Goal: Task Accomplishment & Management: Use online tool/utility

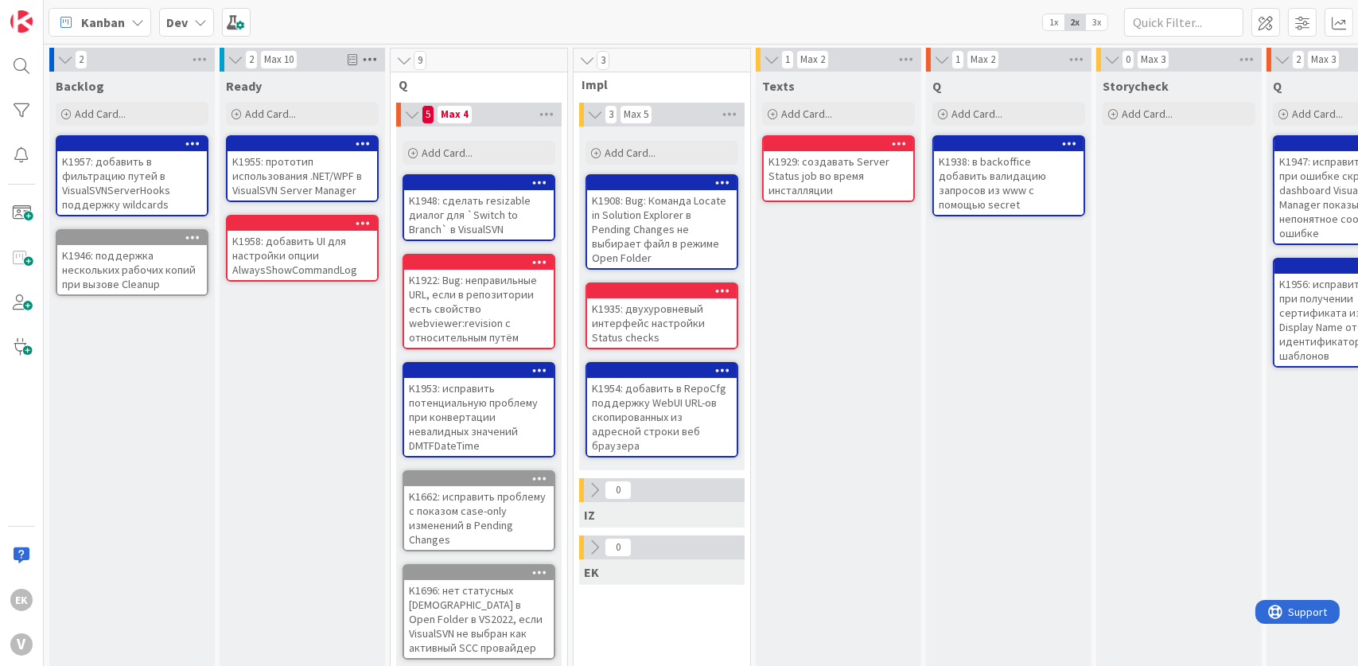
click at [372, 58] on icon at bounding box center [370, 60] width 21 height 24
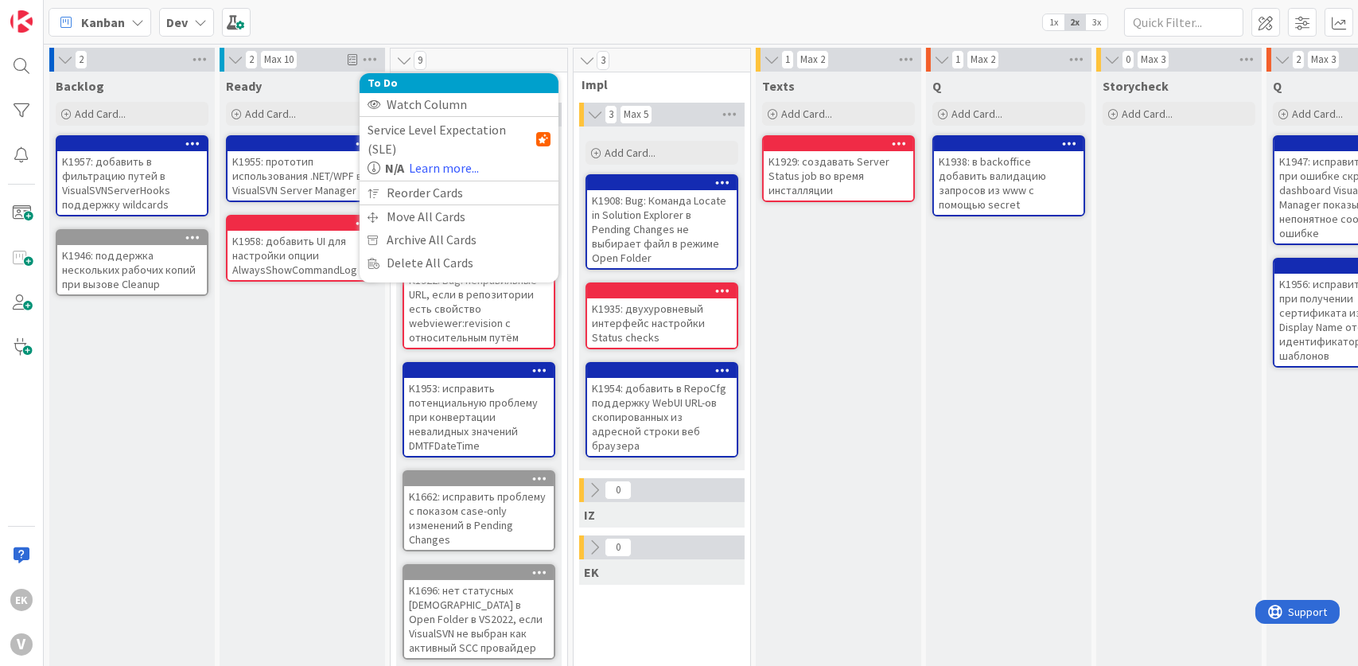
click at [290, 328] on div "Ready Add Card... K1955: прототип использования .NET/WPF в VisualSVN Server Man…" at bounding box center [302, 585] width 165 height 1026
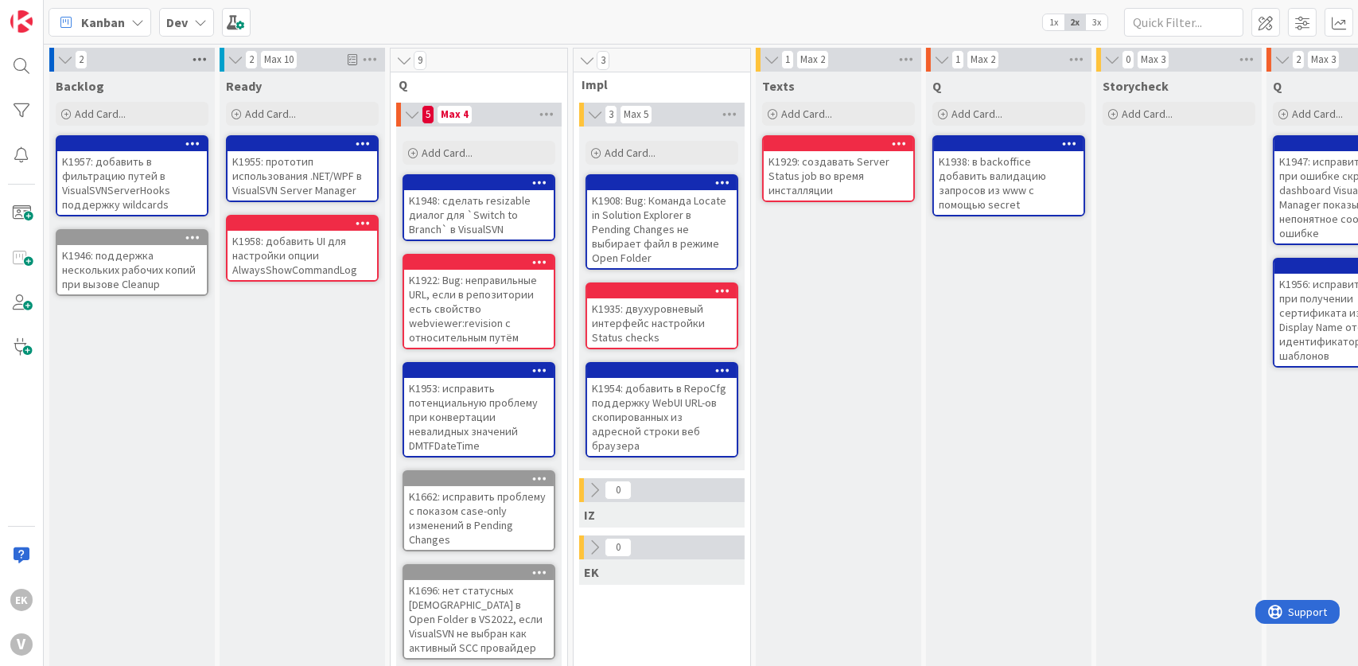
click at [198, 53] on icon at bounding box center [199, 60] width 21 height 24
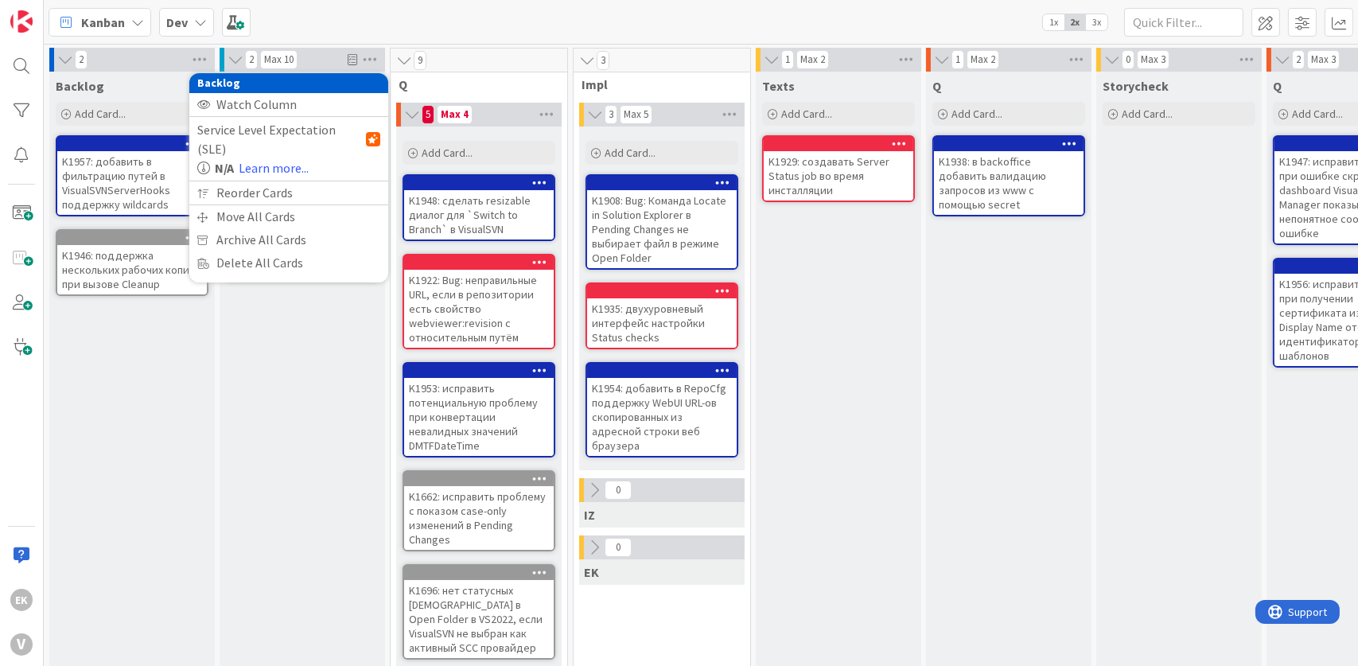
click at [96, 383] on div "Backlog Add Card... K1957: добавить в фильтрацию путей в VisualSVNServerHooks п…" at bounding box center [131, 585] width 165 height 1026
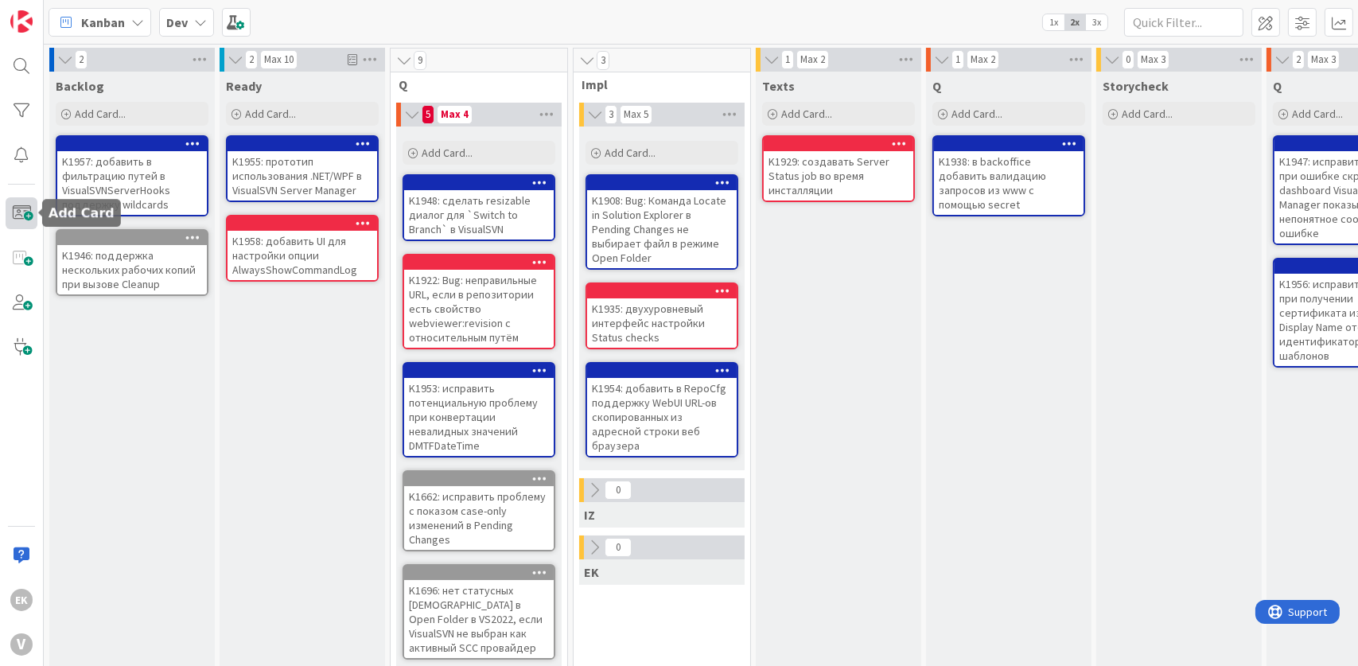
click at [22, 214] on span at bounding box center [22, 213] width 32 height 32
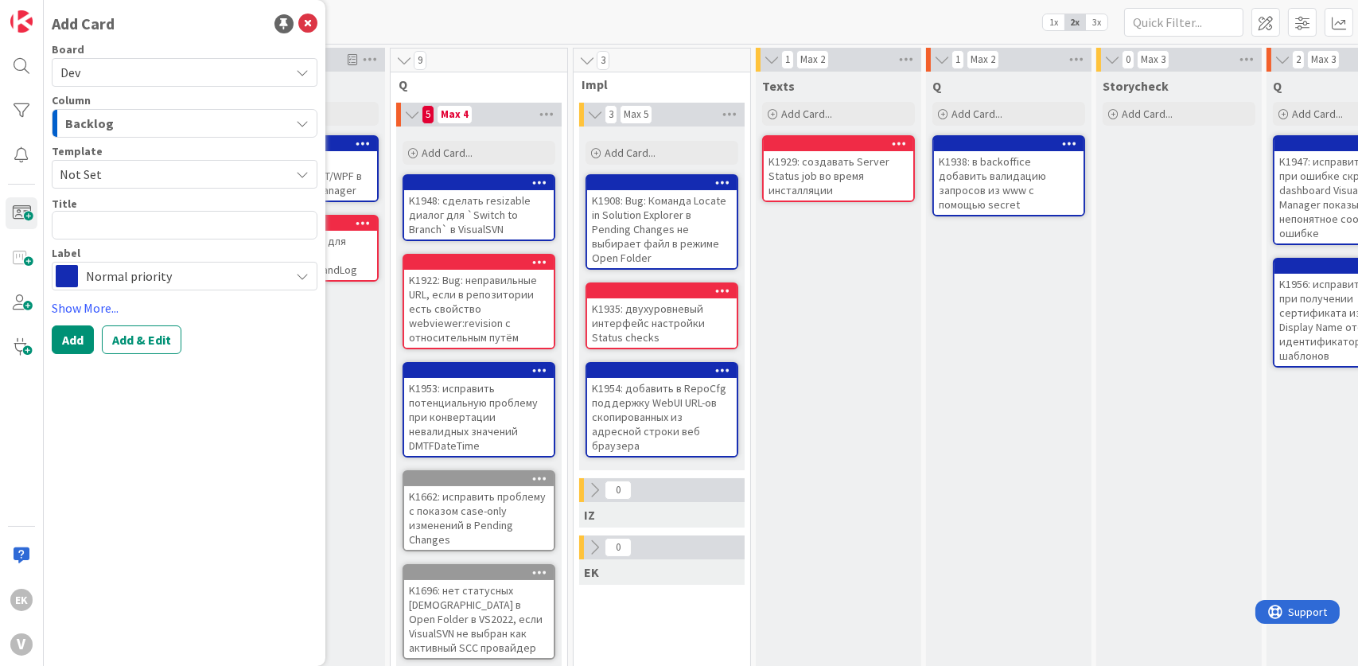
click at [112, 274] on span "Normal priority" at bounding box center [184, 276] width 196 height 22
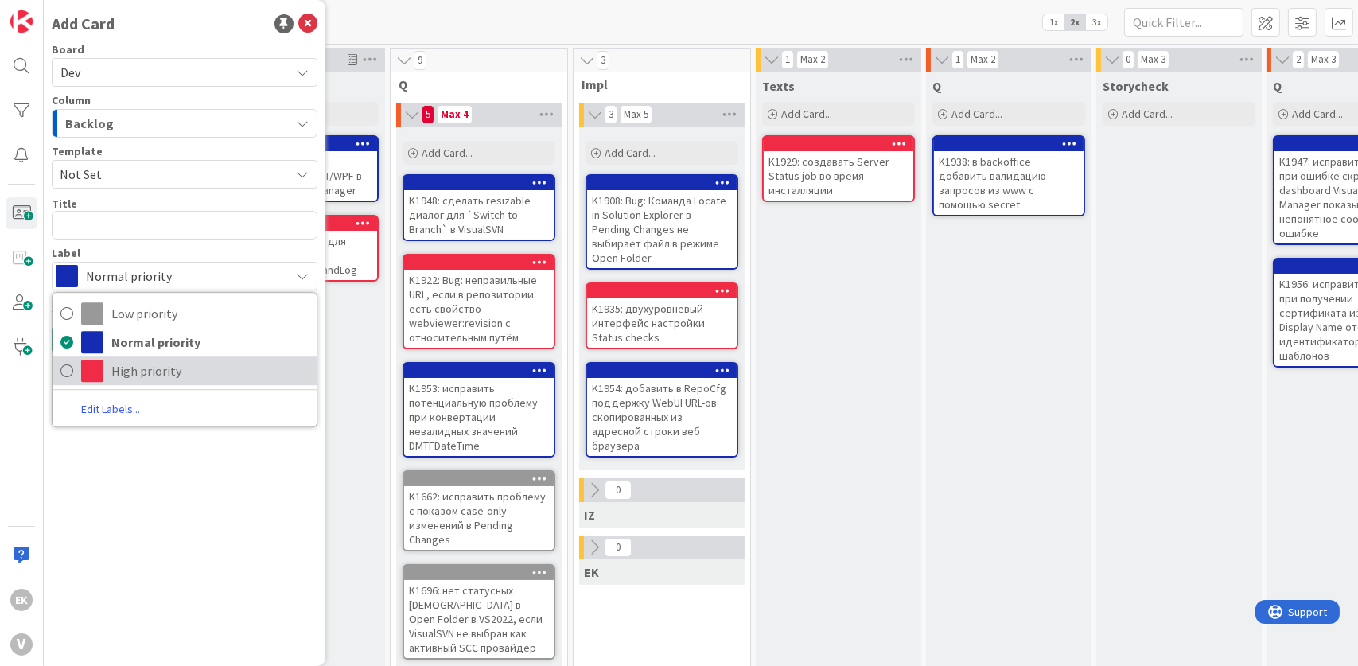
click at [123, 368] on span "High priority" at bounding box center [209, 371] width 197 height 24
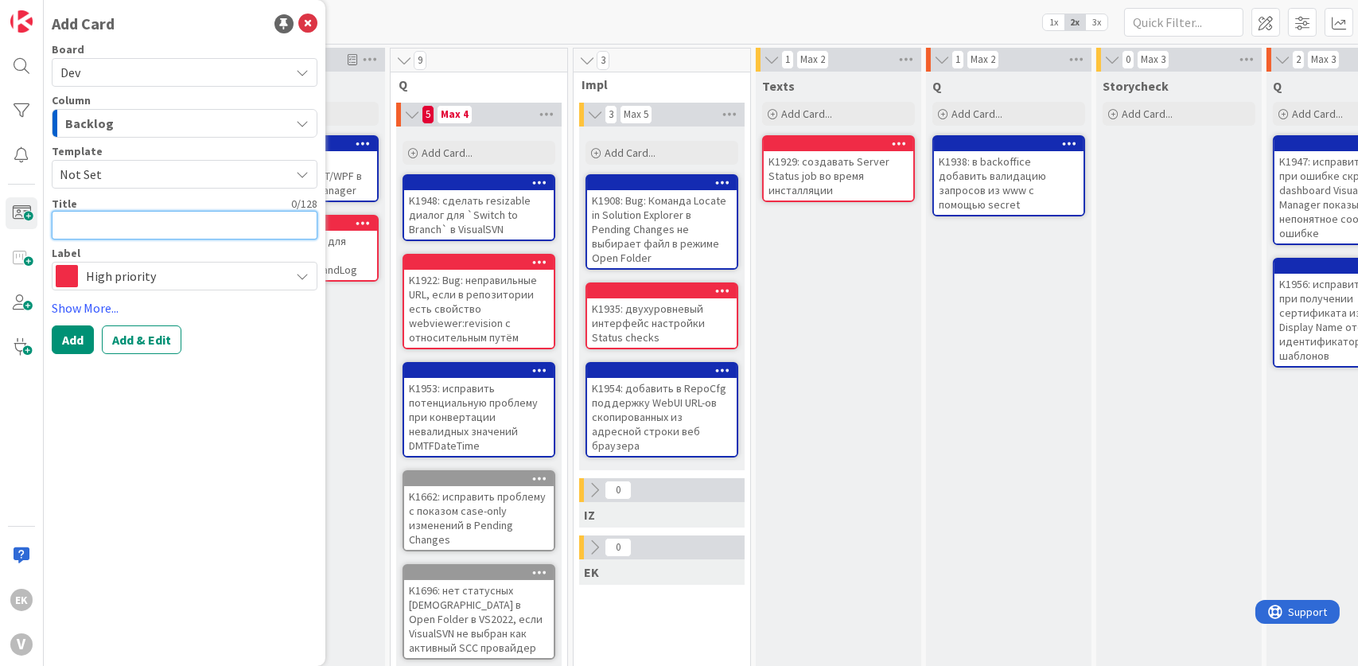
click at [115, 229] on textarea at bounding box center [185, 225] width 266 height 29
paste textarea "K1959: обновить VisualSVN for Visual Studio на OpenSSL 3.0.18"
type textarea "x"
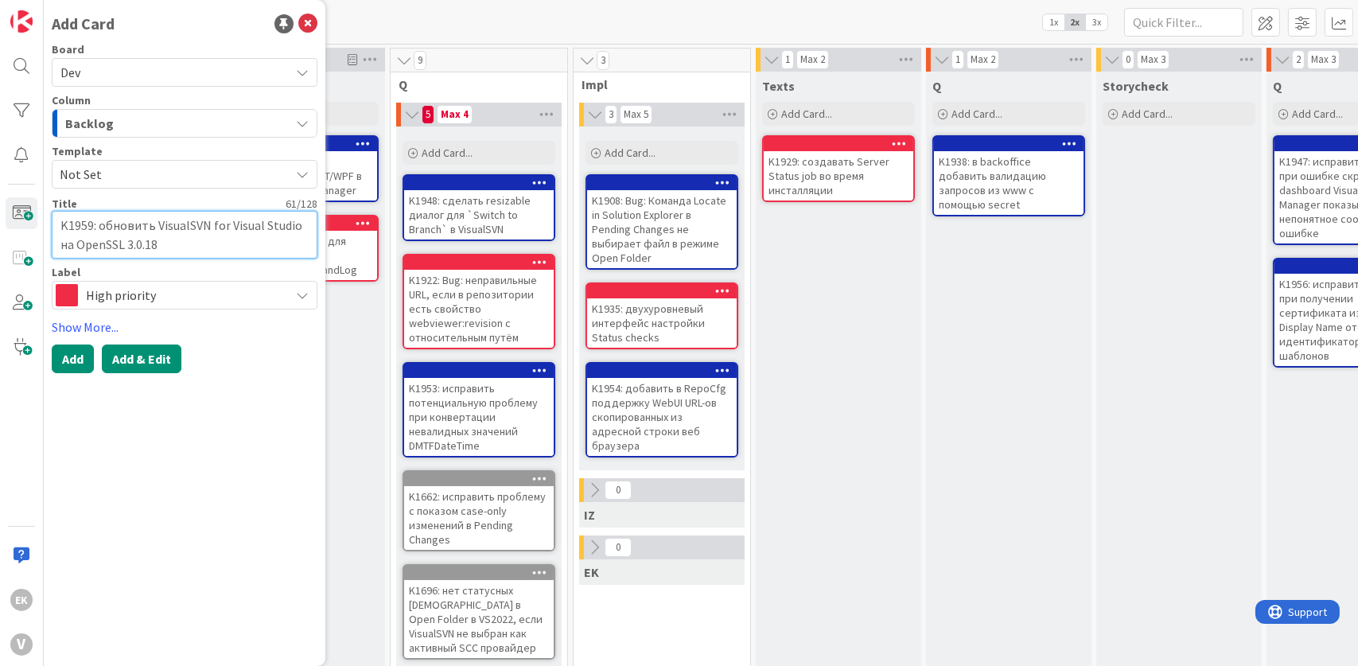
type textarea "K1959: обновить VisualSVN for Visual Studio на OpenSSL 3.0.18"
click at [158, 360] on button "Add & Edit" at bounding box center [142, 358] width 80 height 29
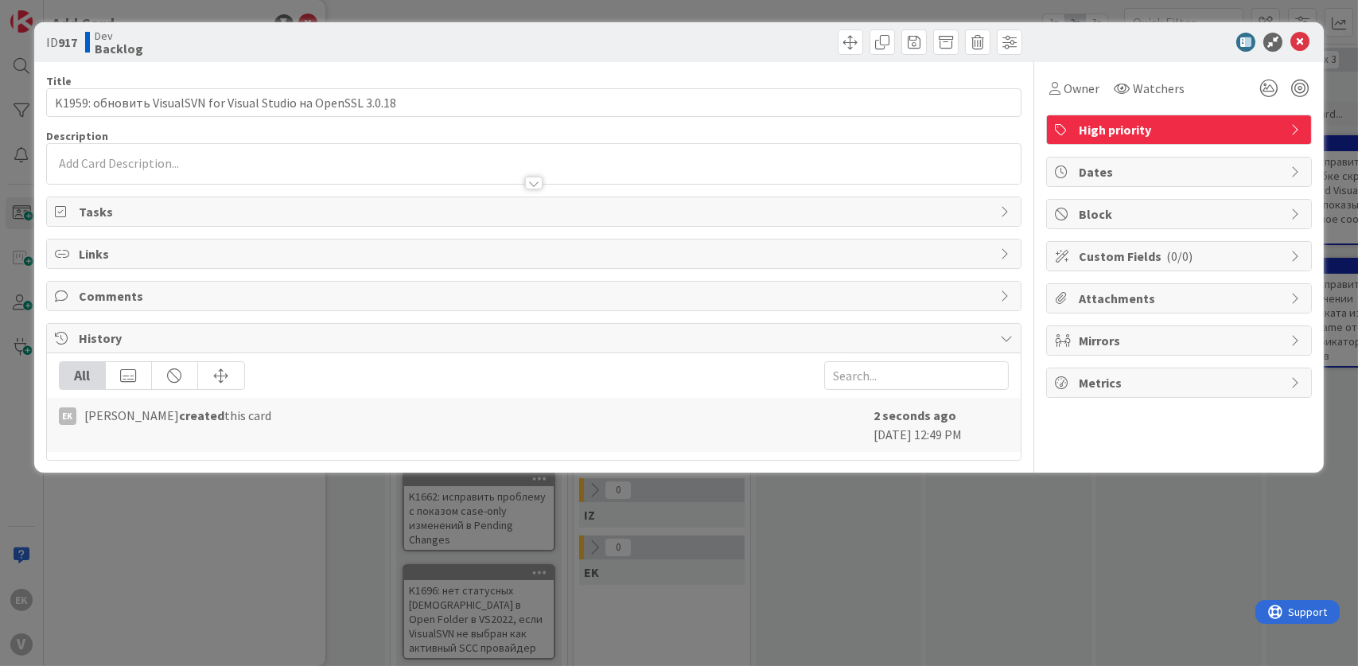
click at [169, 163] on div at bounding box center [534, 164] width 975 height 40
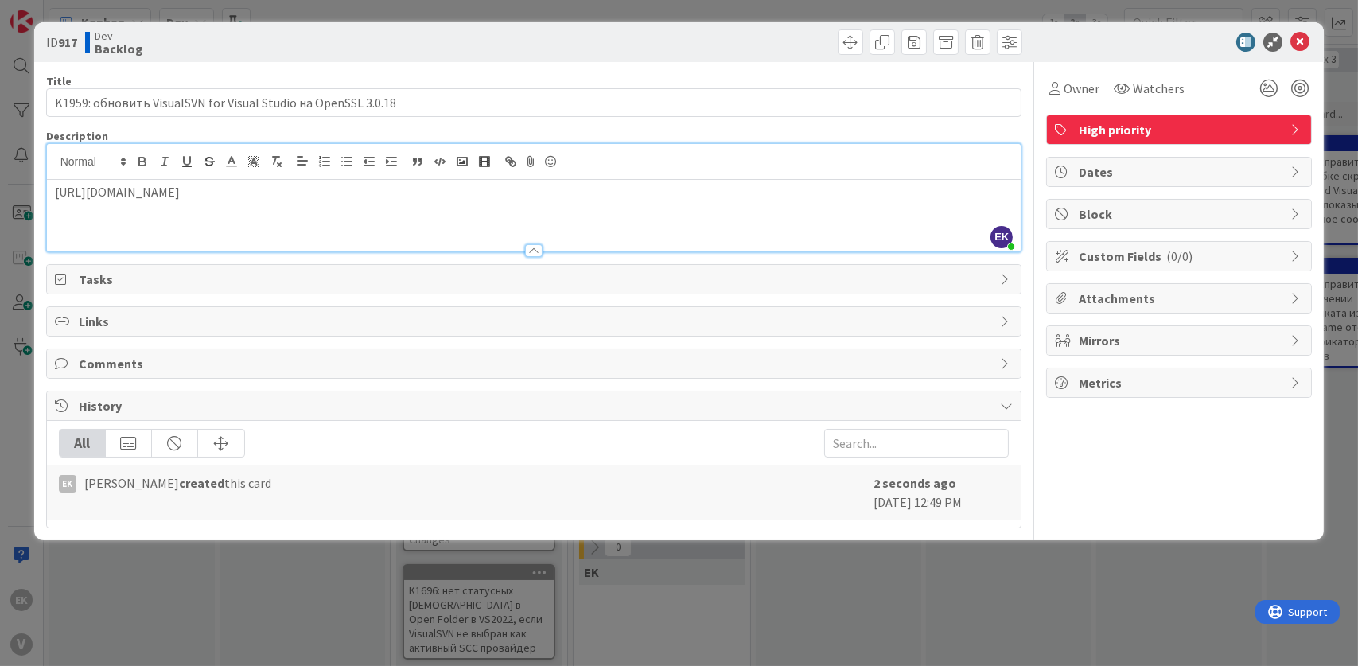
click at [87, 579] on div "ID 917 Dev Backlog Title 61 / 128 K1959: обновить VisualSVN for Visual Studio н…" at bounding box center [679, 333] width 1358 height 666
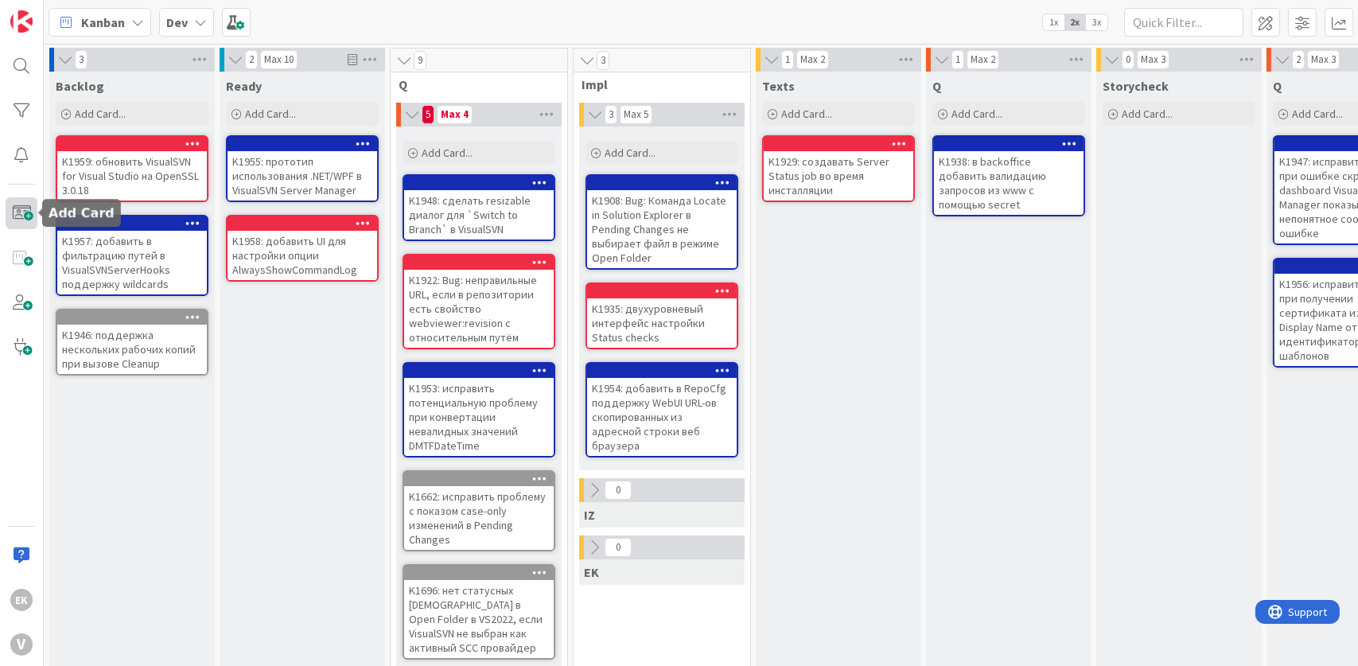
click at [20, 205] on span at bounding box center [22, 213] width 32 height 32
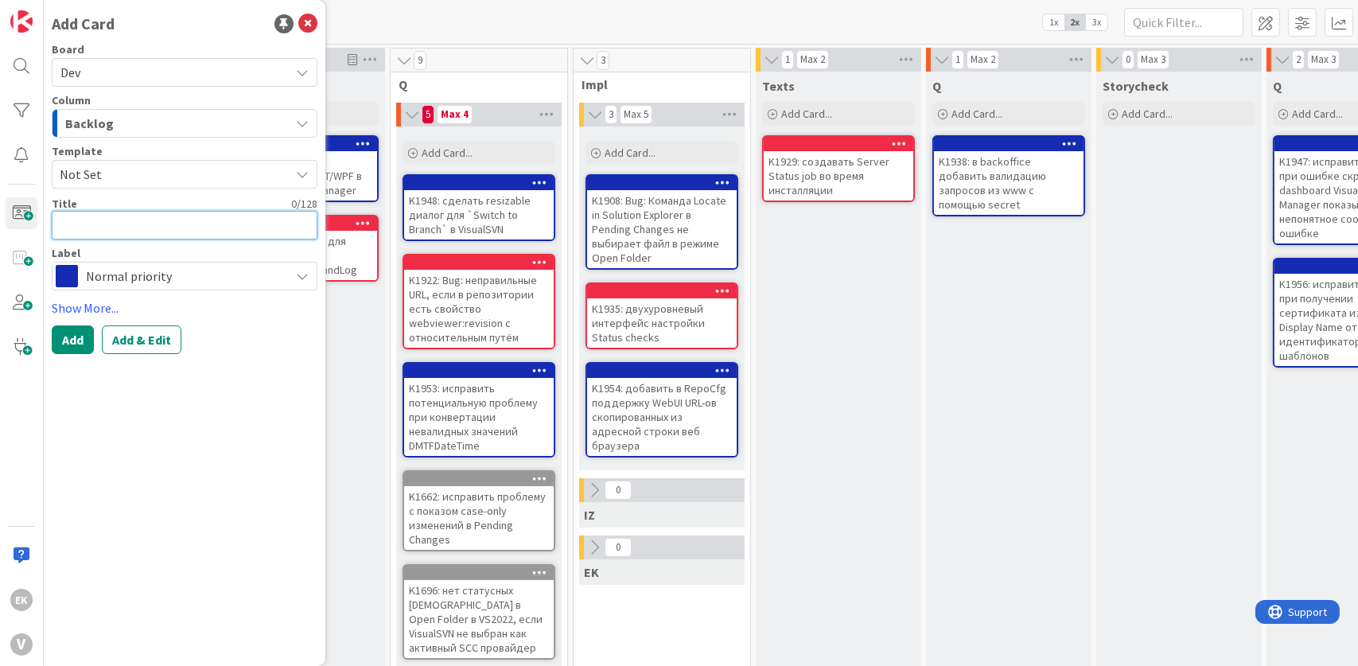
paste textarea "K1960: обновить VisualSVN Server на OpenSSL 3.0.18"
type textarea "x"
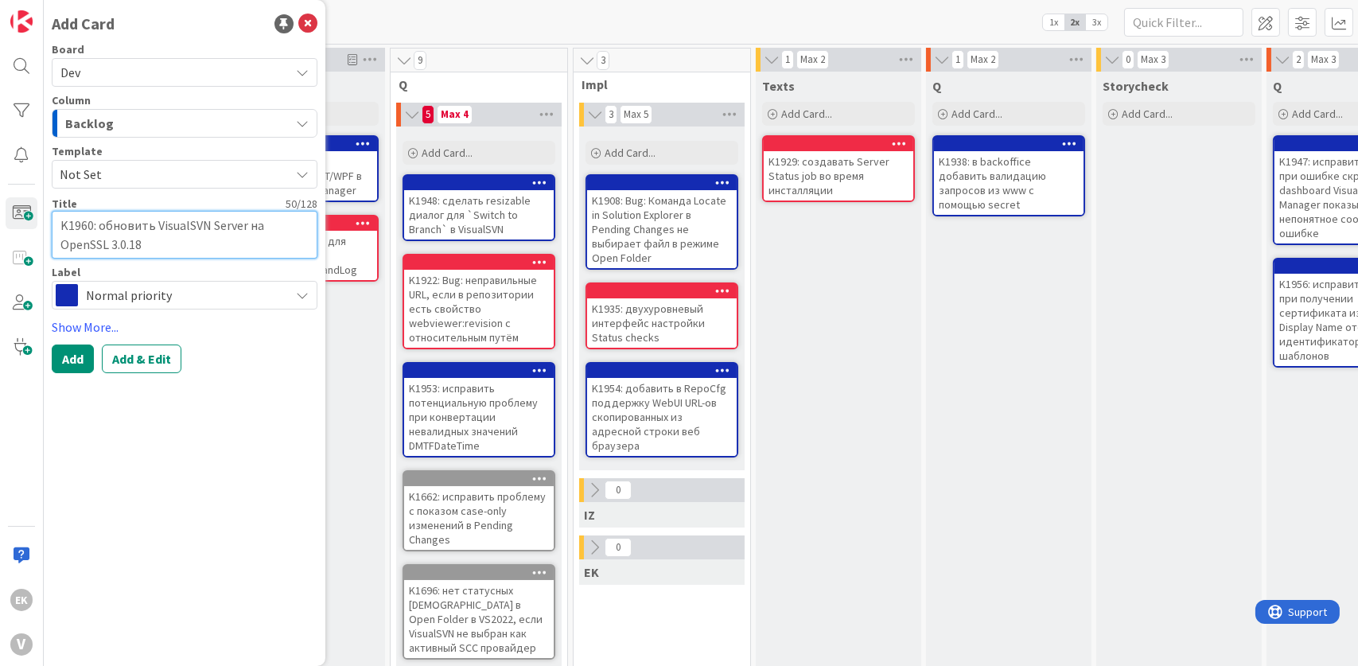
type textarea "K1960: обновить VisualSVN Server на OpenSSL 3.0.18"
click at [171, 299] on span "Normal priority" at bounding box center [184, 295] width 196 height 22
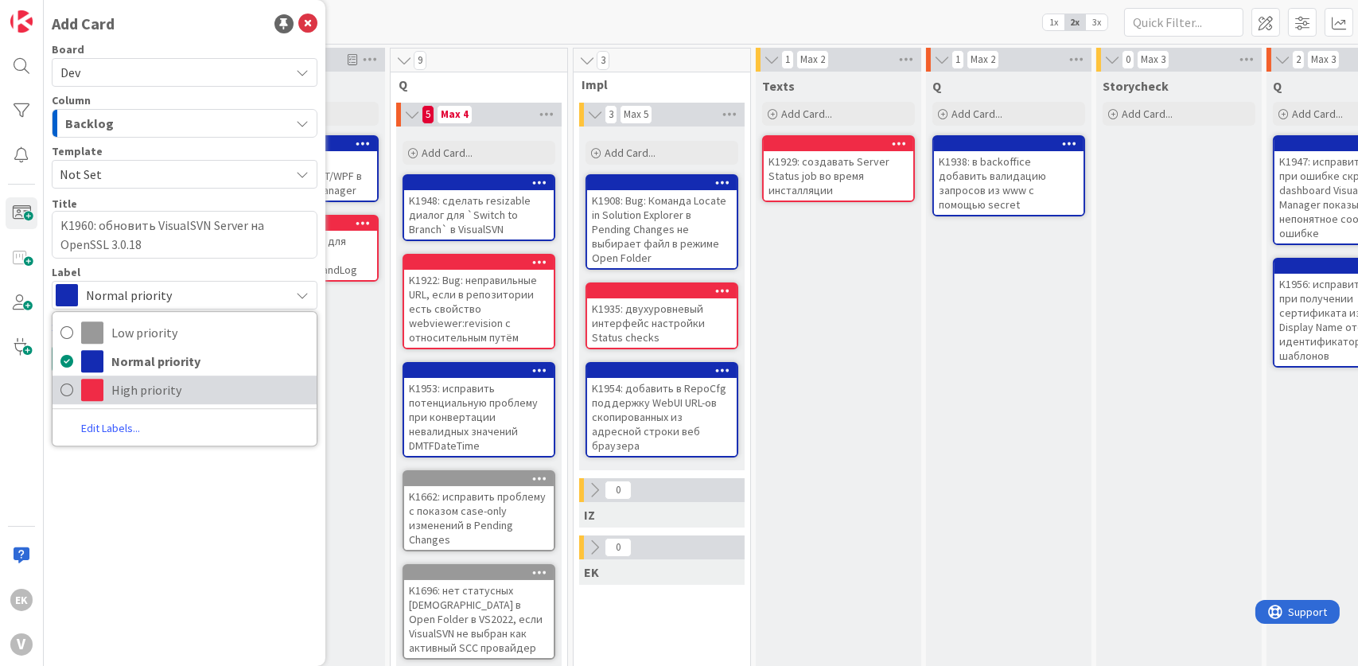
click at [150, 386] on span "High priority" at bounding box center [209, 390] width 197 height 24
type textarea "x"
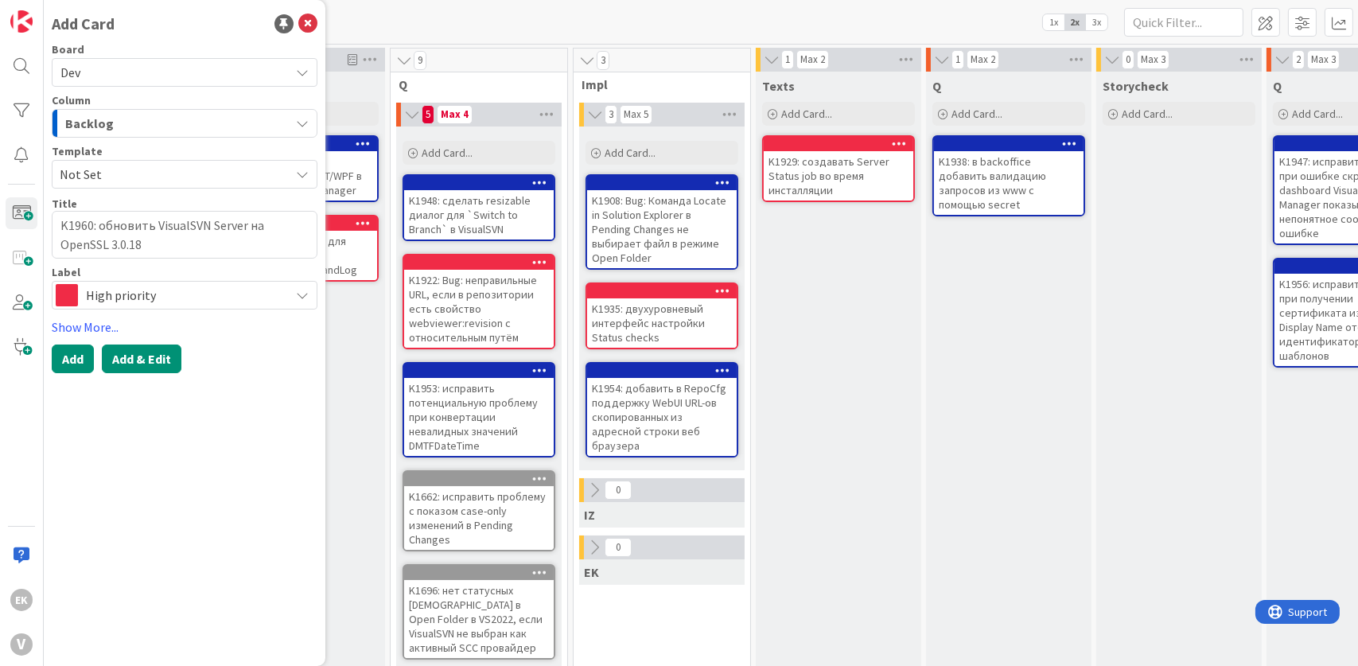
click at [157, 364] on button "Add & Edit" at bounding box center [142, 358] width 80 height 29
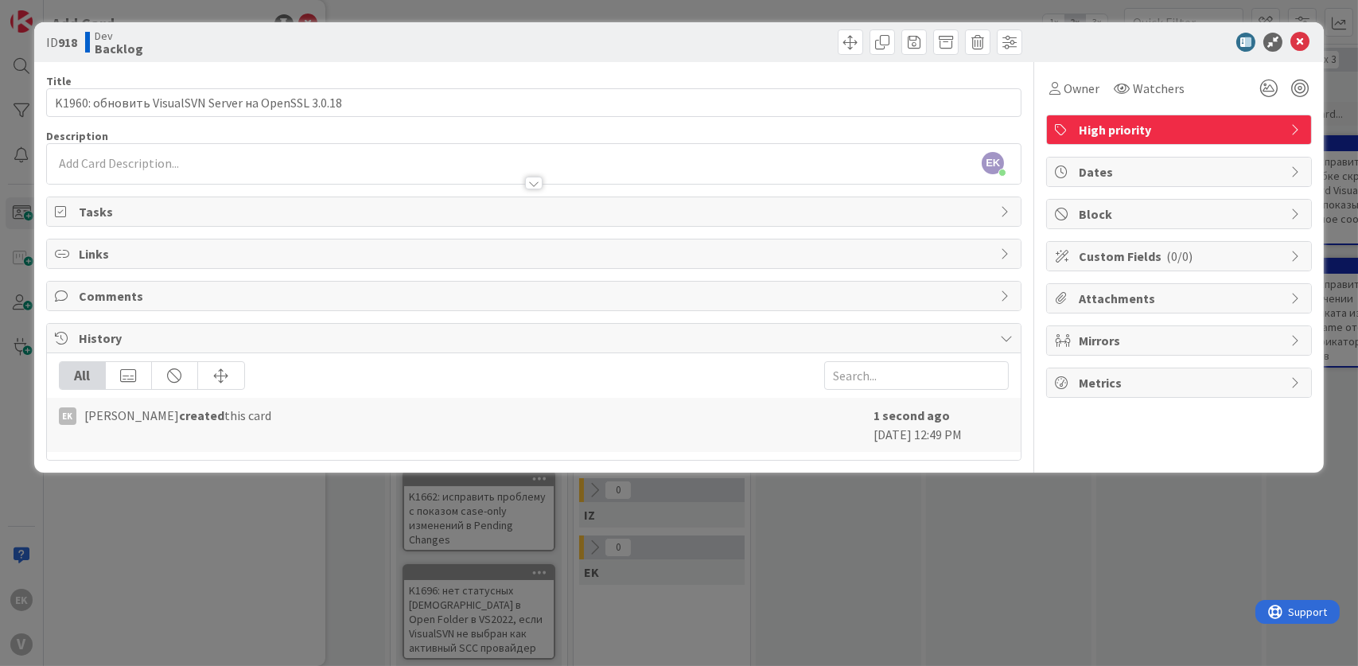
click at [127, 169] on div at bounding box center [534, 175] width 975 height 17
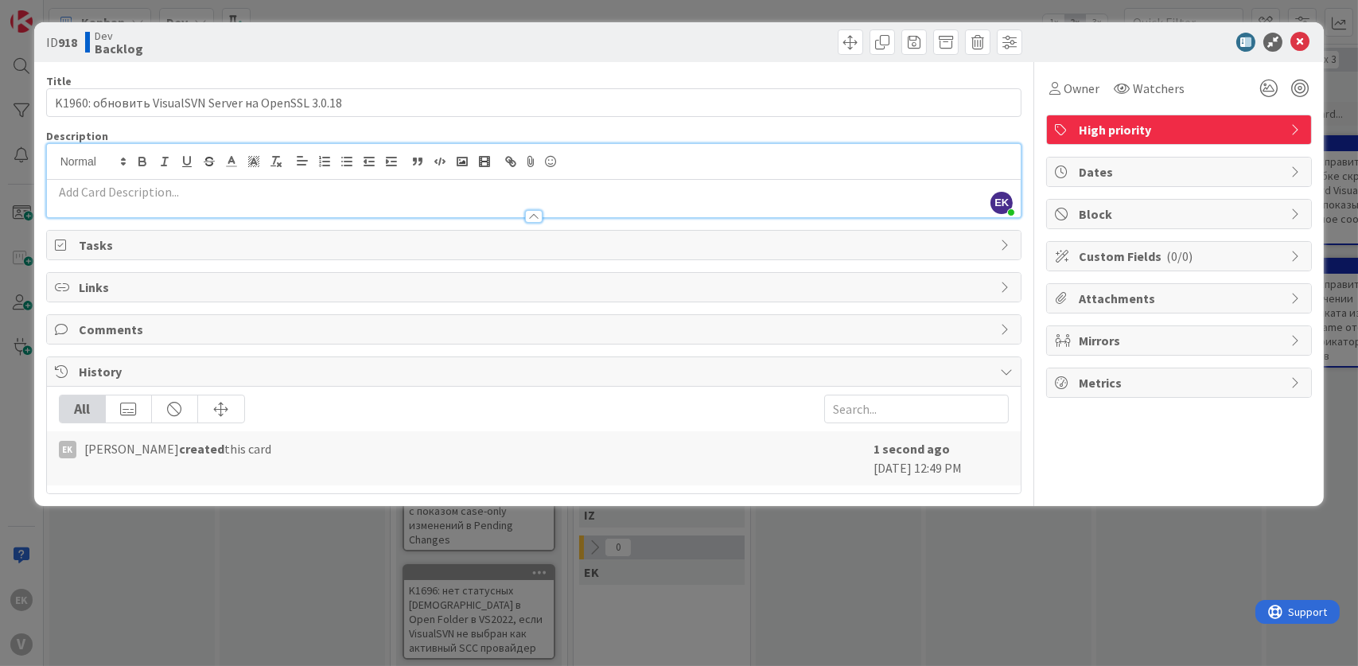
click at [91, 197] on p at bounding box center [534, 192] width 959 height 18
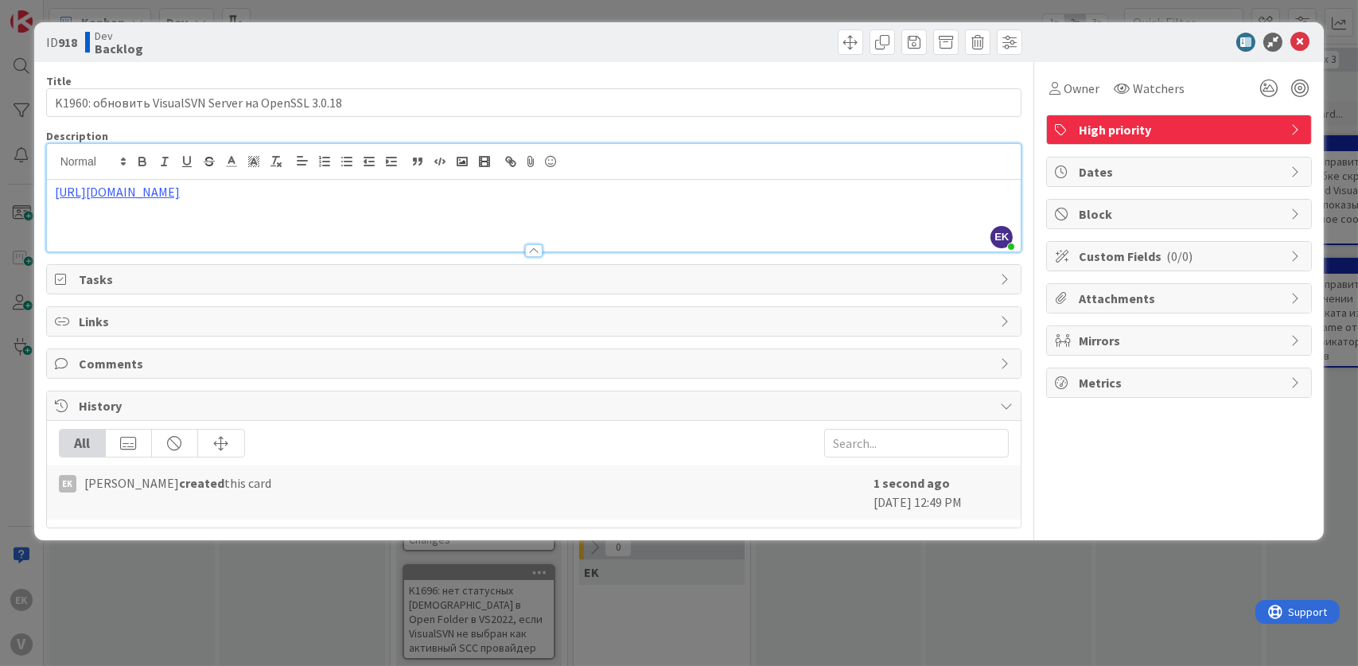
click at [162, 596] on div "ID 918 Dev Backlog Title 50 / 128 K1960: обновить VisualSVN Server на OpenSSL 3…" at bounding box center [679, 333] width 1358 height 666
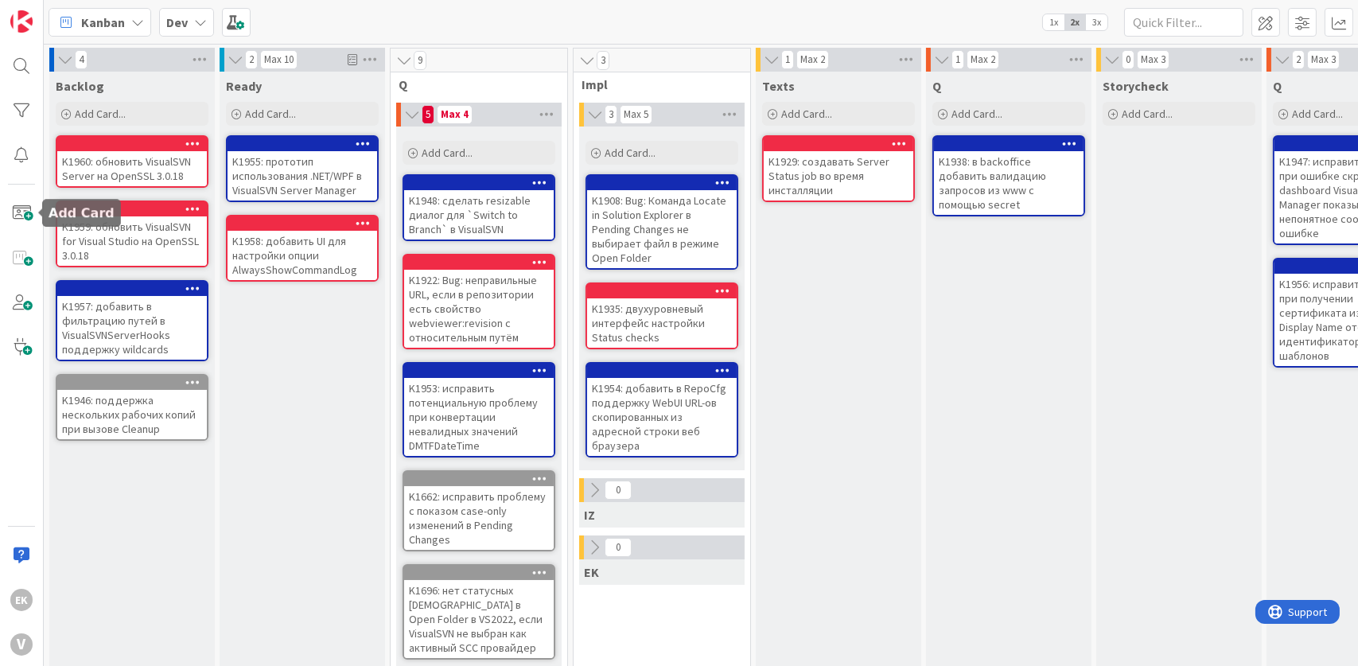
drag, startPoint x: 25, startPoint y: 211, endPoint x: 42, endPoint y: 200, distance: 20.1
click at [25, 211] on span at bounding box center [22, 213] width 32 height 32
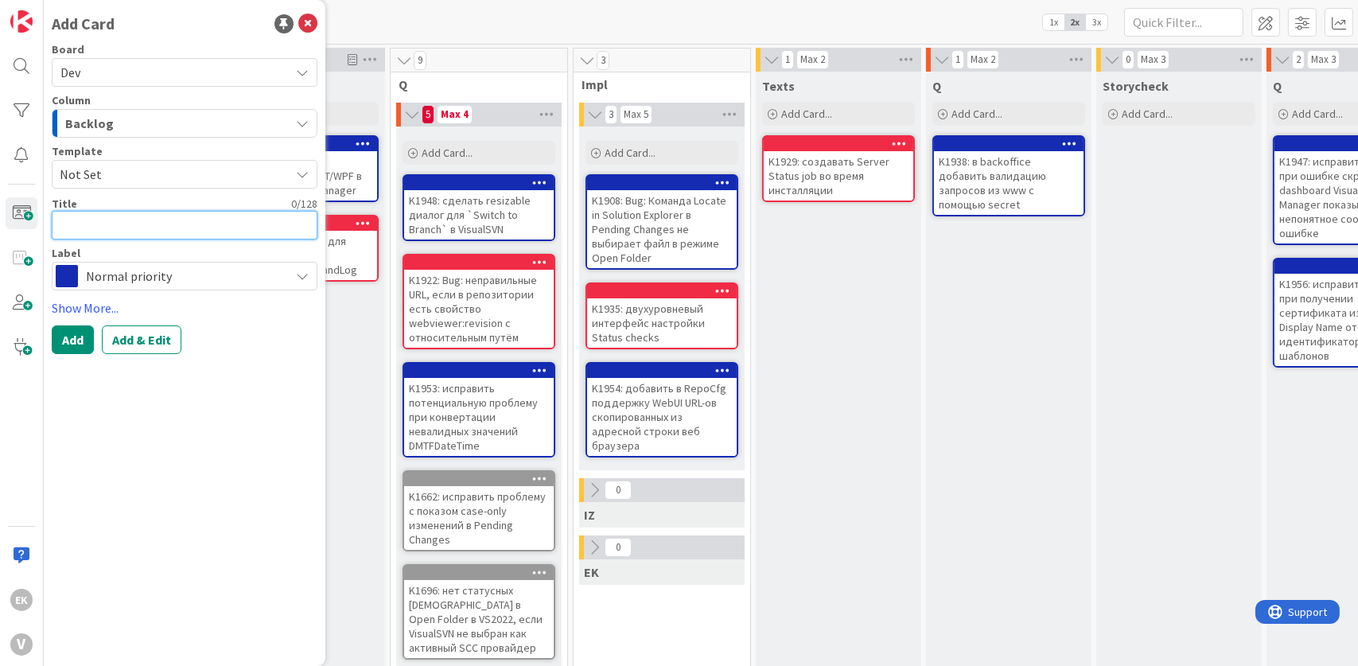
paste textarea "K1961: обновить VisualSVN for Visual Studio на libexpat 2.7.3"
type textarea "x"
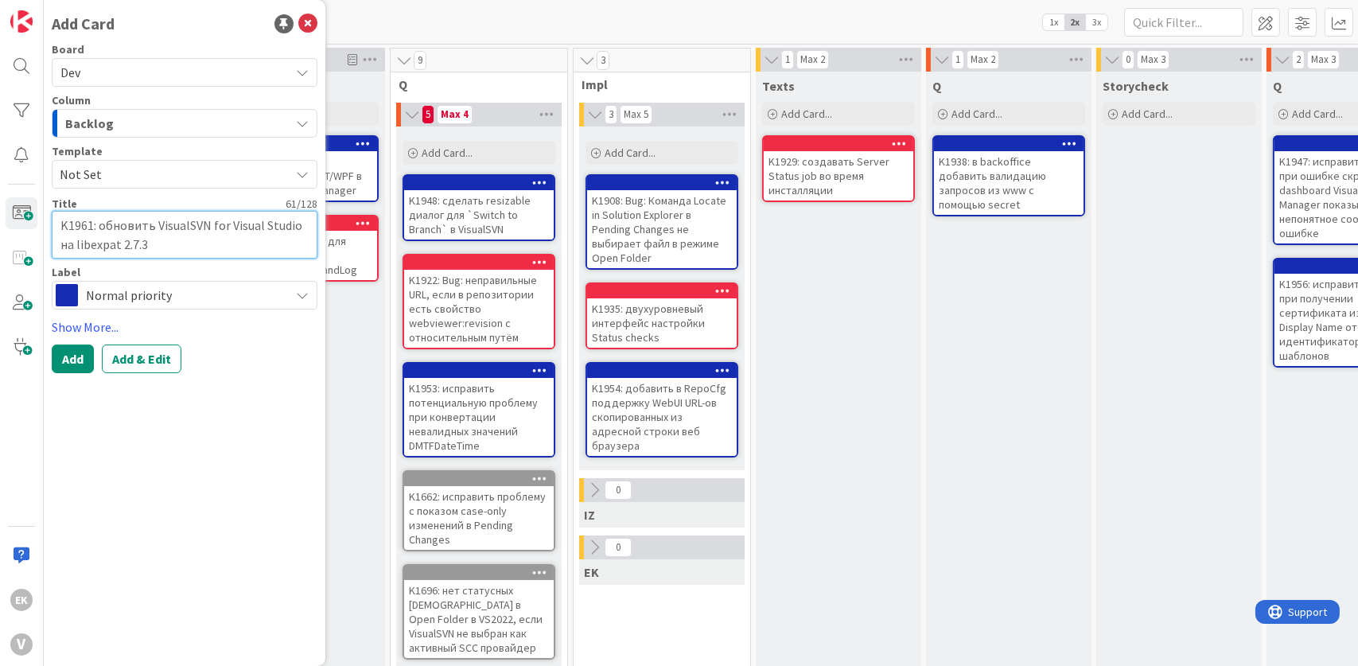
type textarea "K1961: обновить VisualSVN for Visual Studio на libexpat 2.7.3"
click at [160, 286] on span "Normal priority" at bounding box center [184, 295] width 196 height 22
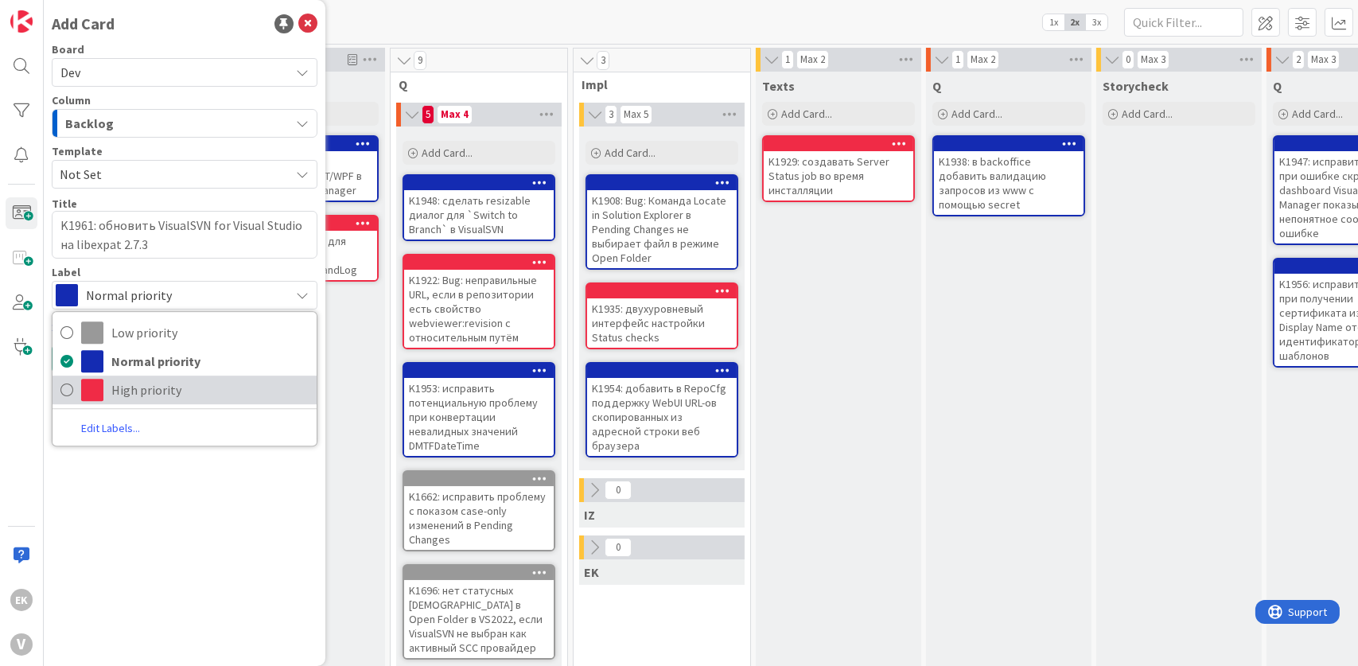
drag, startPoint x: 138, startPoint y: 386, endPoint x: 197, endPoint y: 329, distance: 82.7
click at [138, 386] on span "High priority" at bounding box center [209, 390] width 197 height 24
type textarea "x"
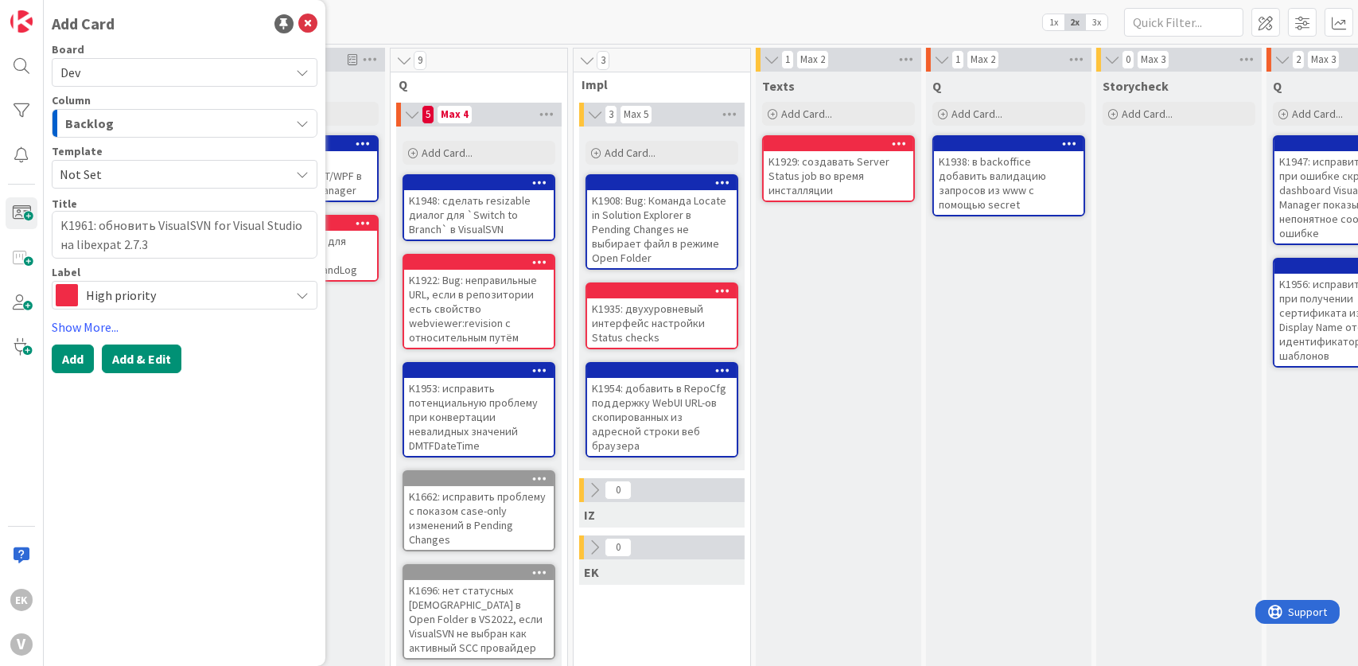
click at [150, 360] on button "Add & Edit" at bounding box center [142, 358] width 80 height 29
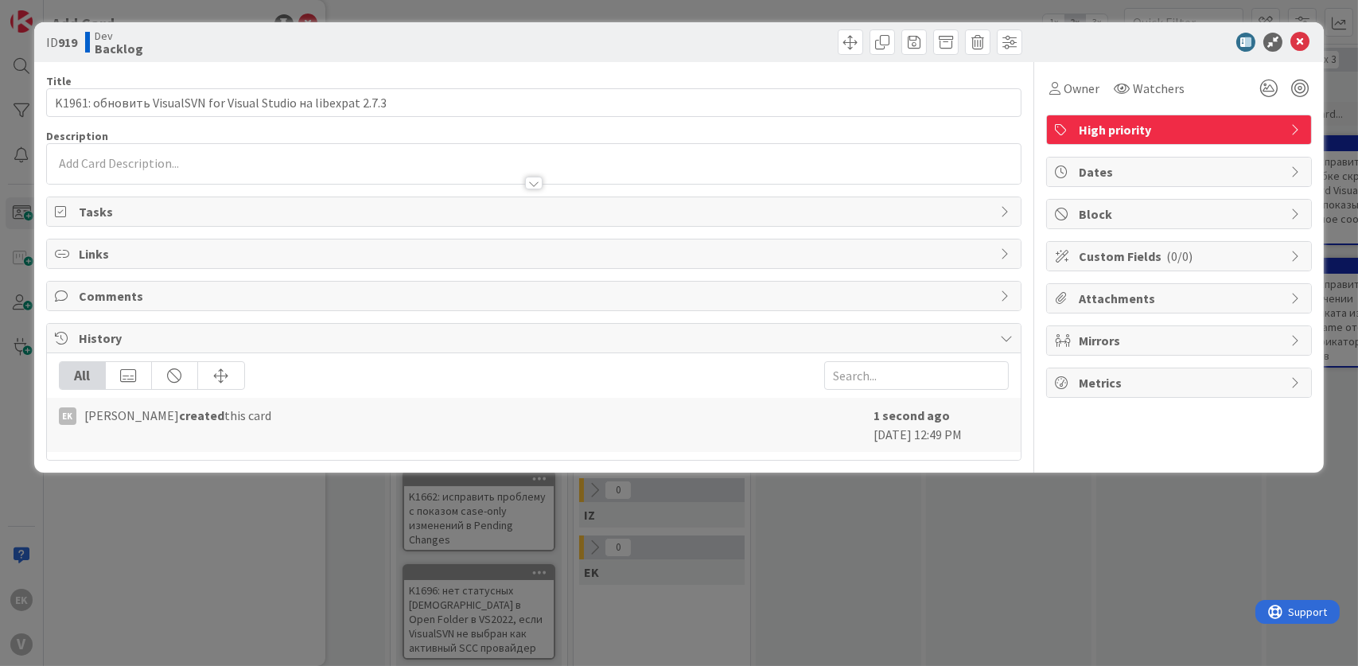
click at [123, 160] on p at bounding box center [534, 163] width 959 height 18
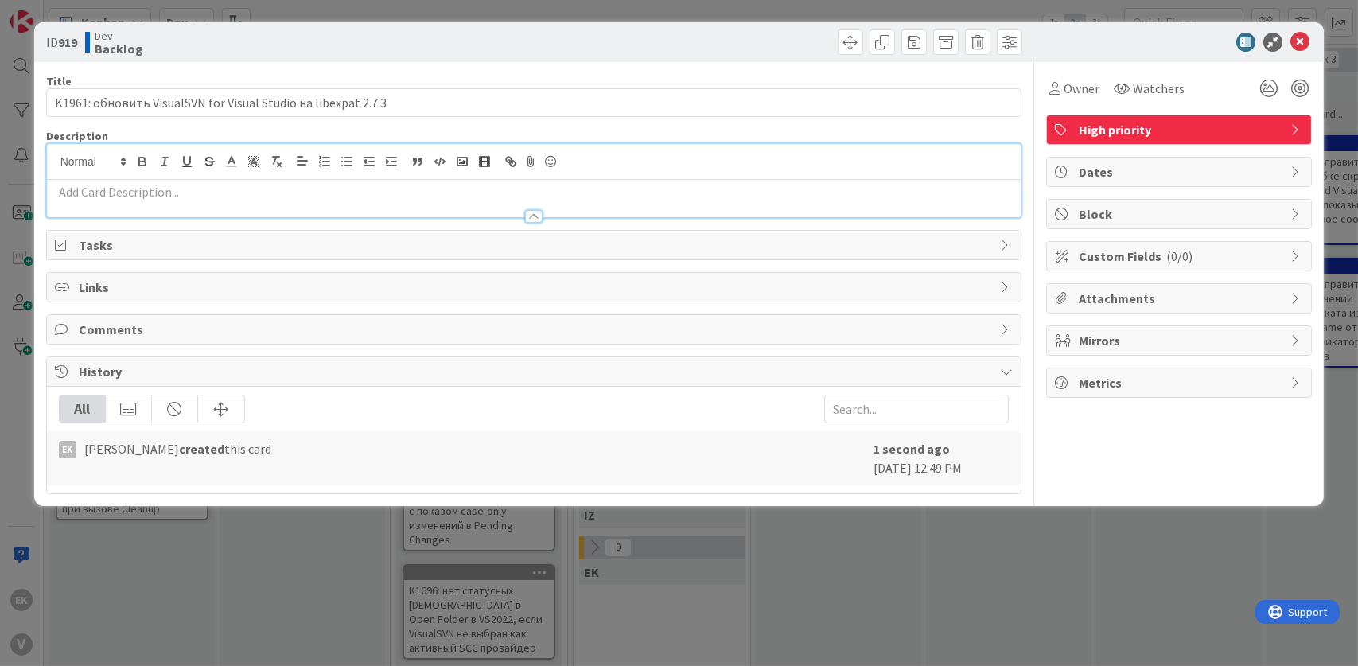
click at [119, 197] on p at bounding box center [534, 192] width 959 height 18
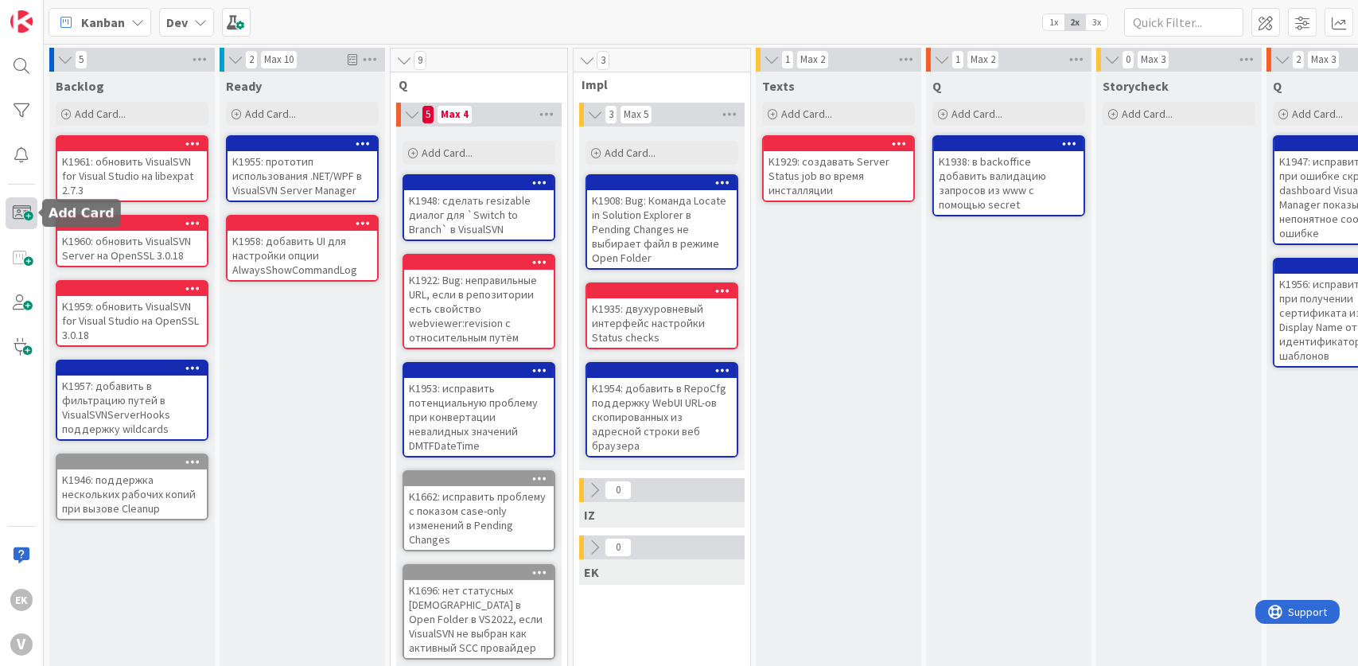
click at [21, 218] on span at bounding box center [22, 213] width 32 height 32
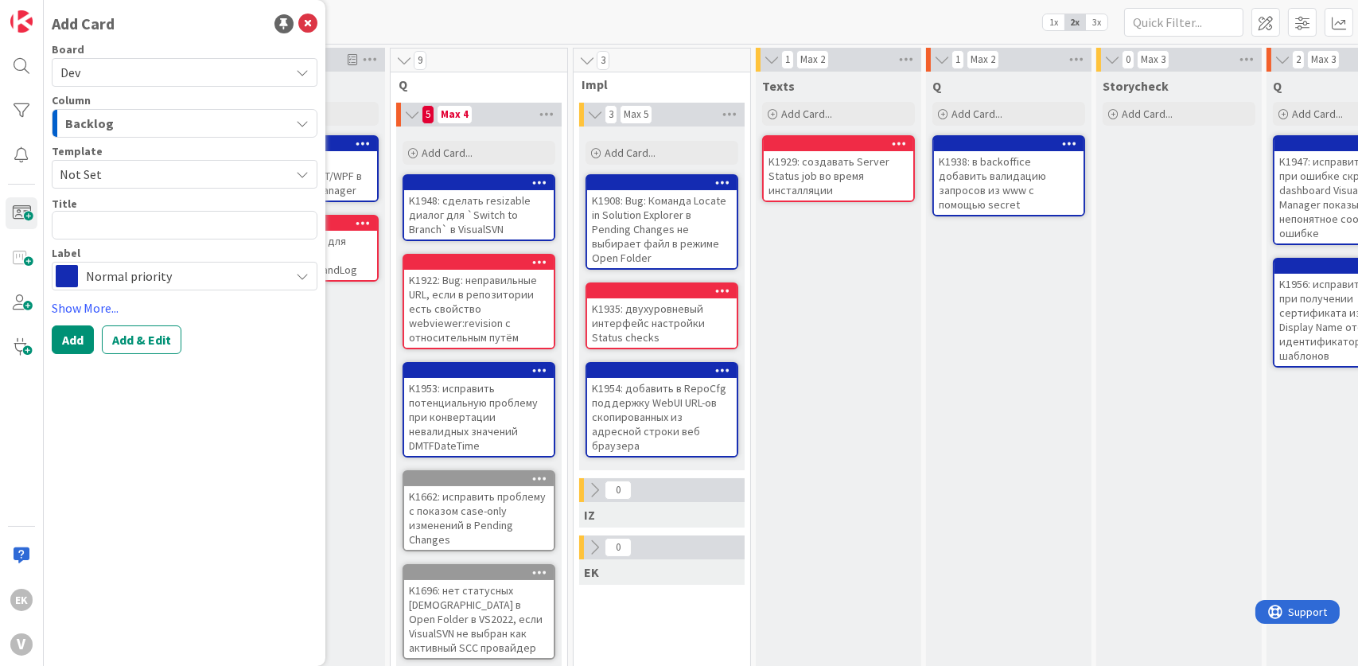
click at [133, 278] on span "Normal priority" at bounding box center [184, 276] width 196 height 22
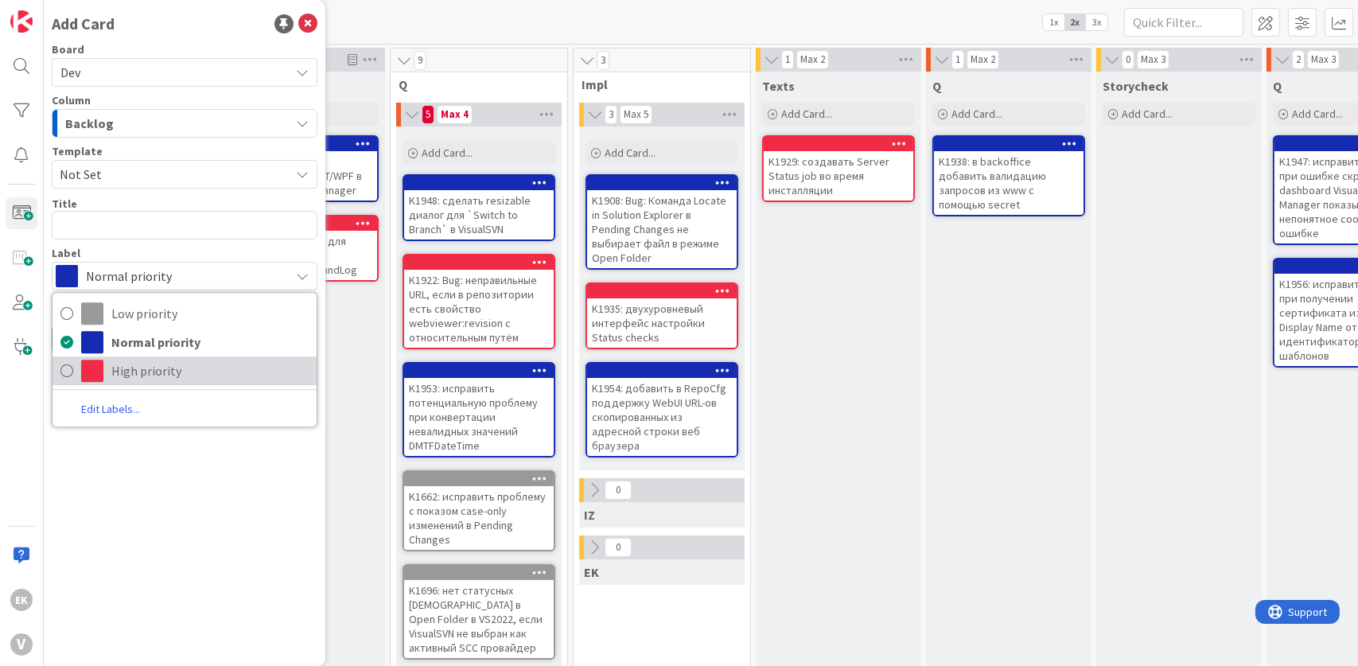
click at [134, 369] on span "High priority" at bounding box center [209, 371] width 197 height 24
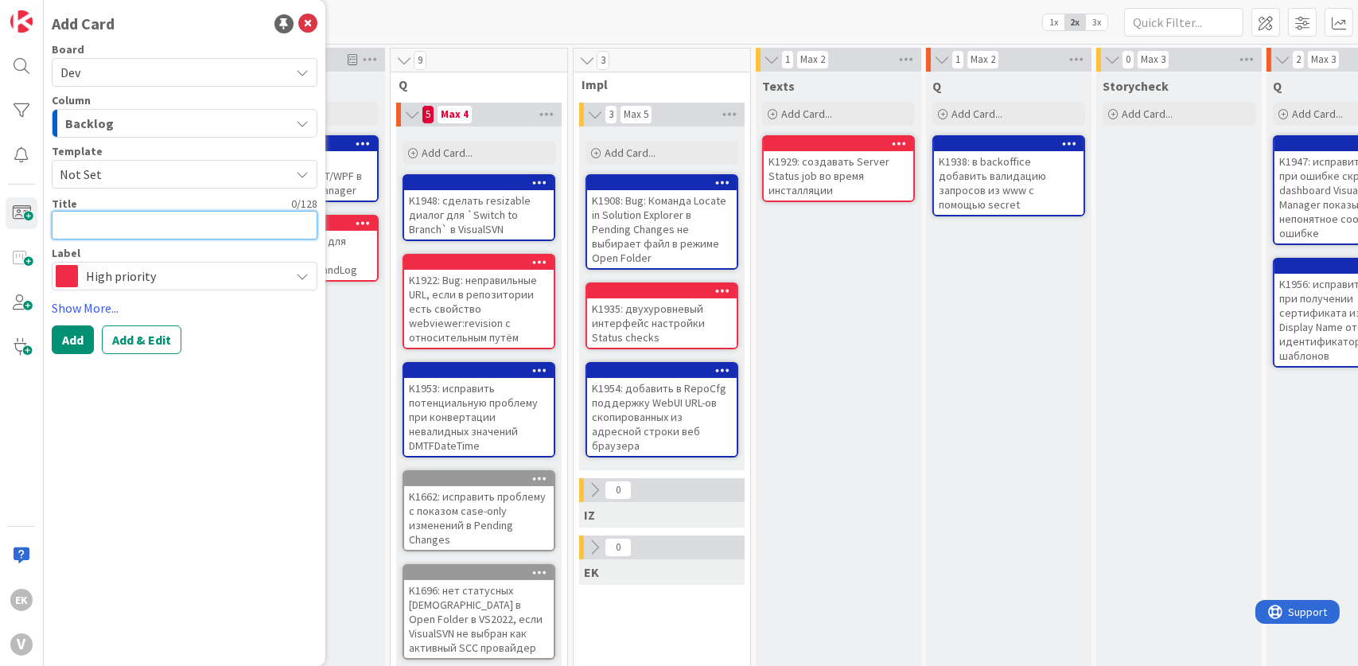
click at [123, 219] on textarea at bounding box center [185, 225] width 266 height 29
paste textarea "K1962: обновить VisualSVN Server на libexpat 2.7.3"
type textarea "x"
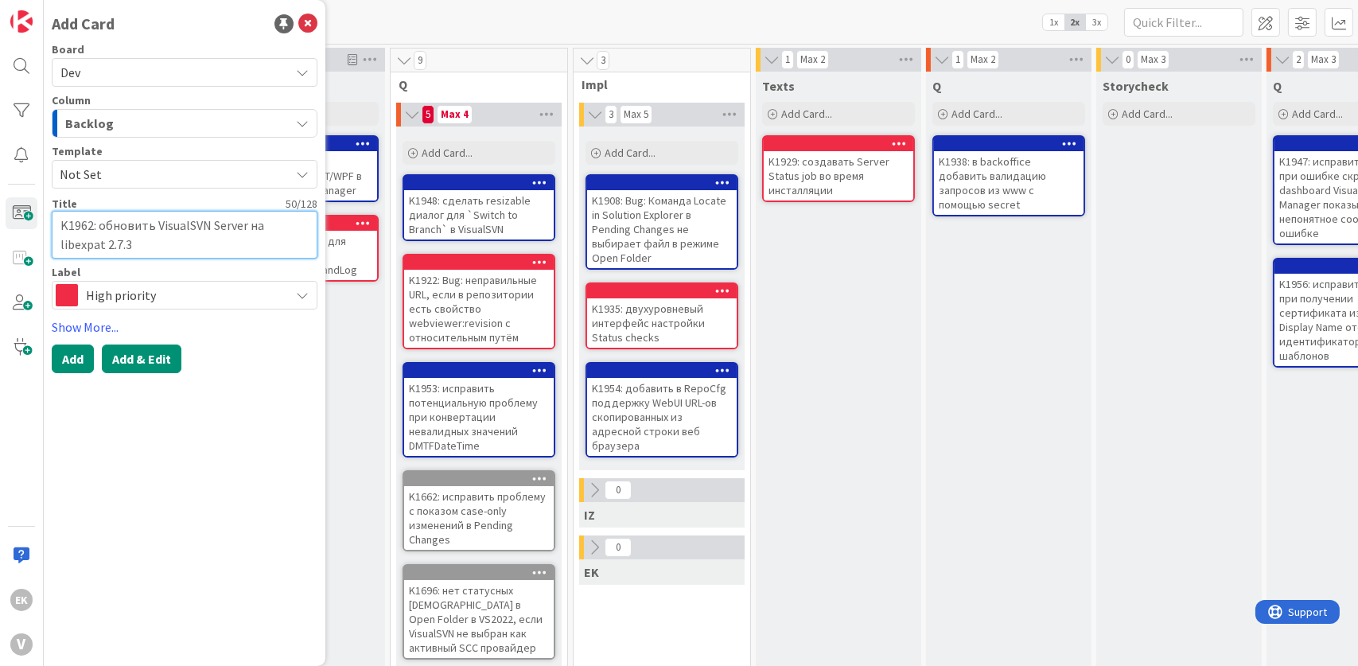
type textarea "K1962: обновить VisualSVN Server на libexpat 2.7.3"
click at [150, 360] on button "Add & Edit" at bounding box center [142, 358] width 80 height 29
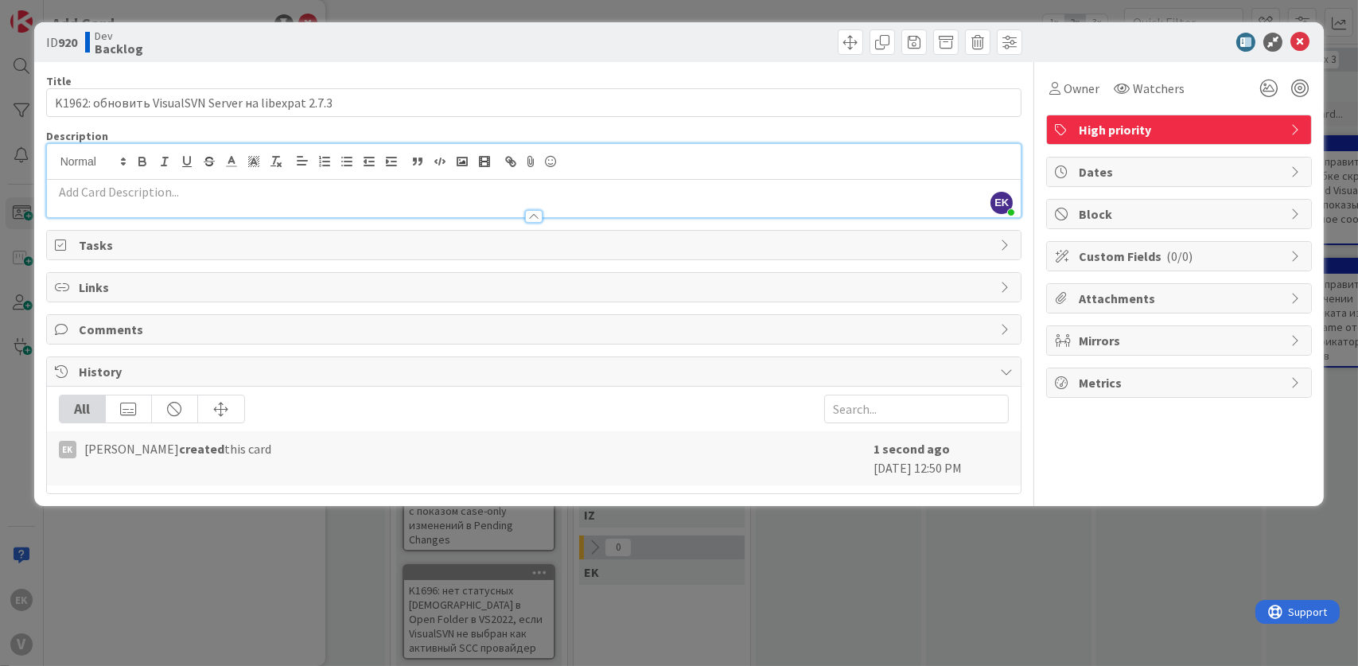
click at [121, 164] on div "EK [PERSON_NAME] just joined" at bounding box center [534, 180] width 975 height 73
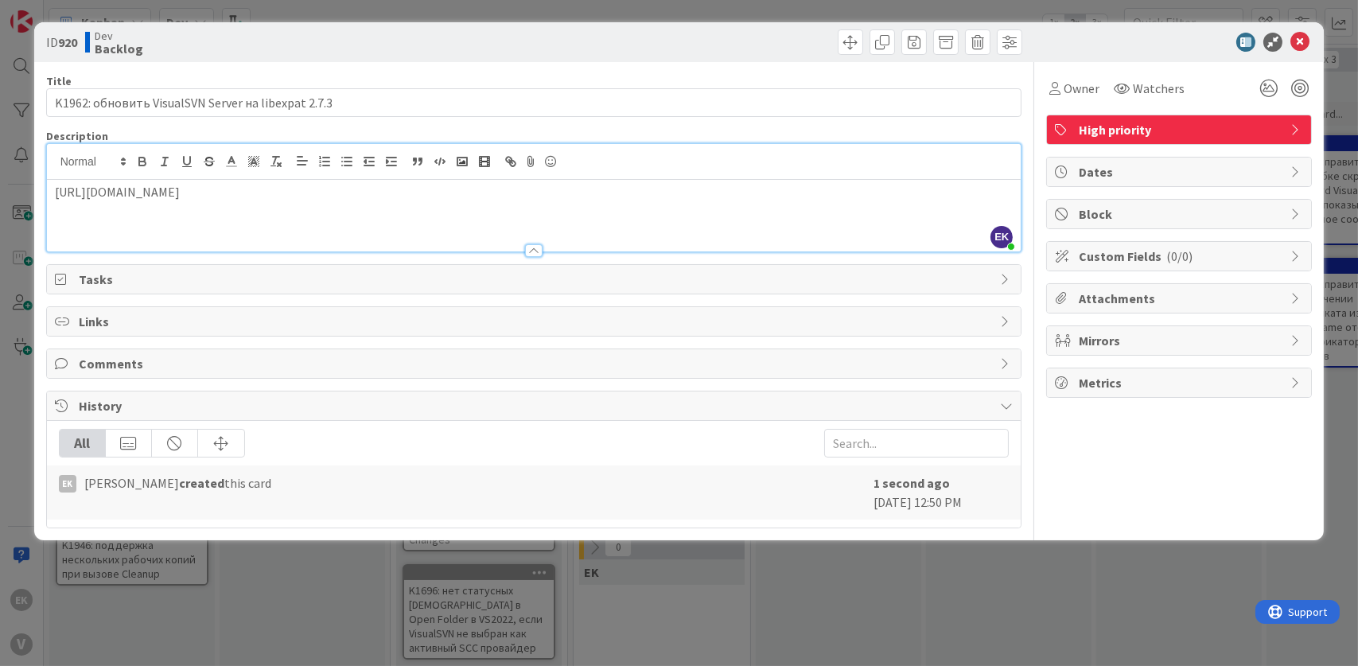
click at [268, 597] on div "ID 920 Dev Backlog Title 50 / 128 K1962: обновить VisualSVN Server на libexpat …" at bounding box center [679, 333] width 1358 height 666
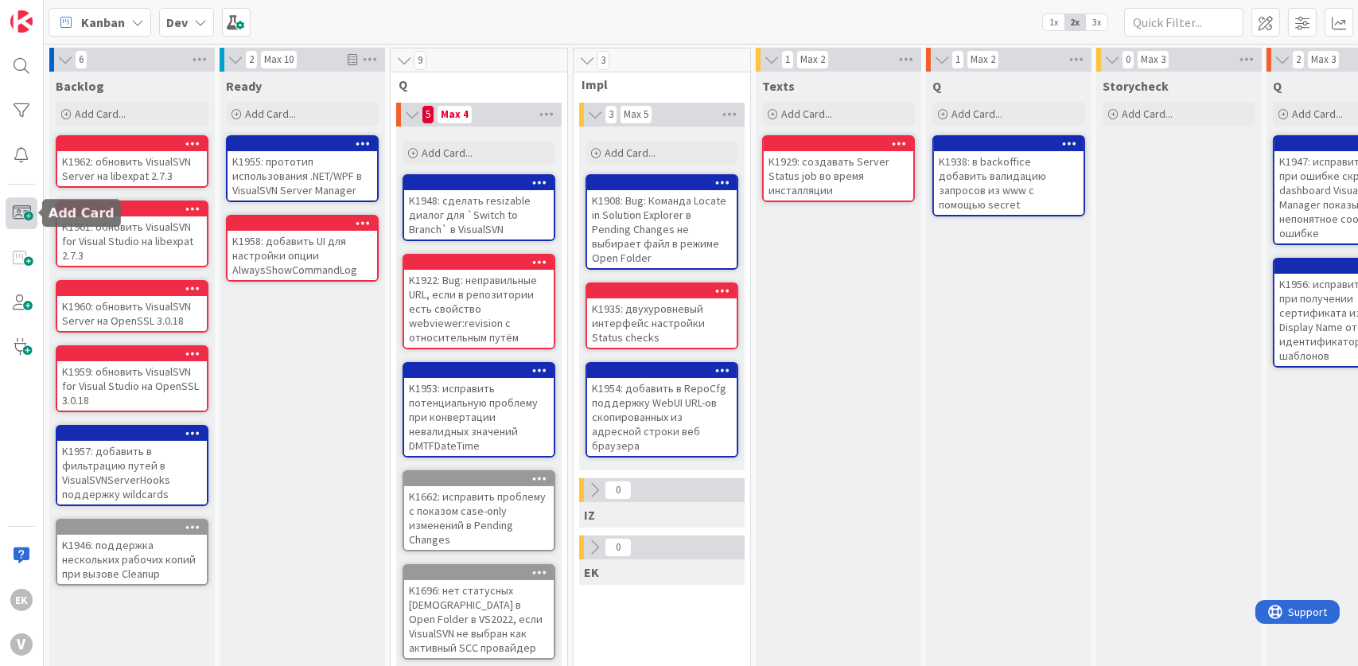
click at [18, 208] on span at bounding box center [22, 213] width 32 height 32
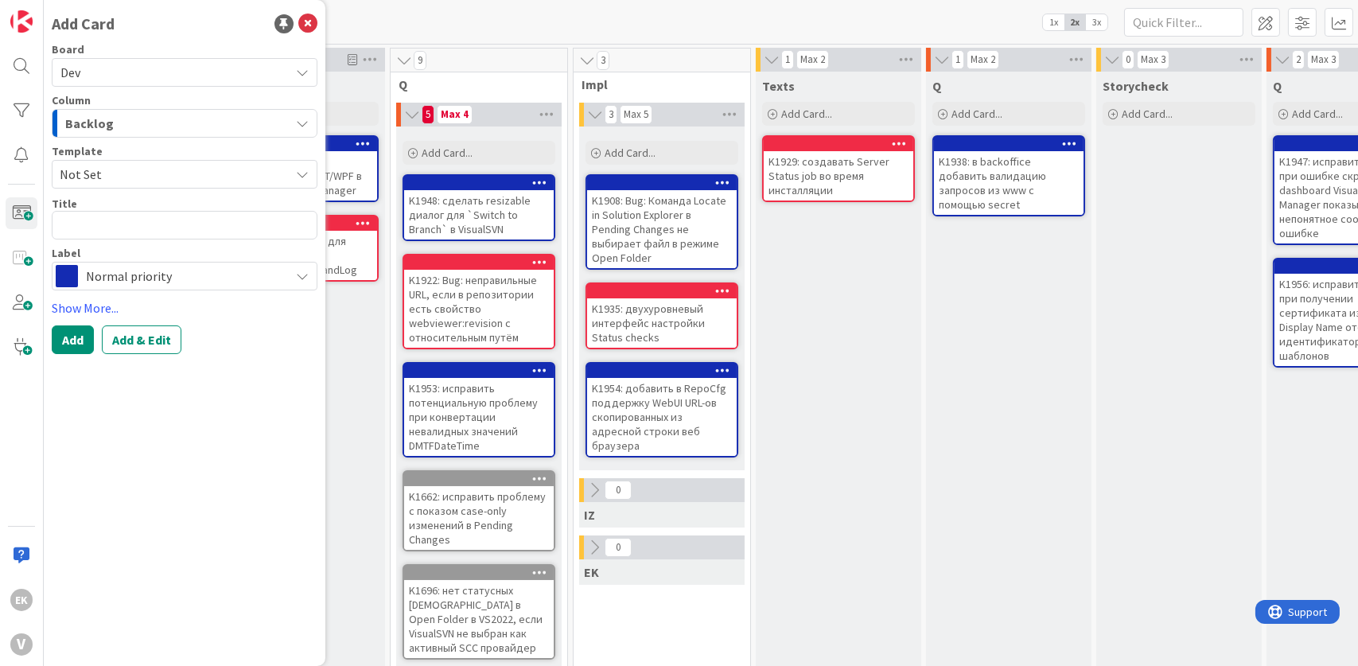
type textarea "x"
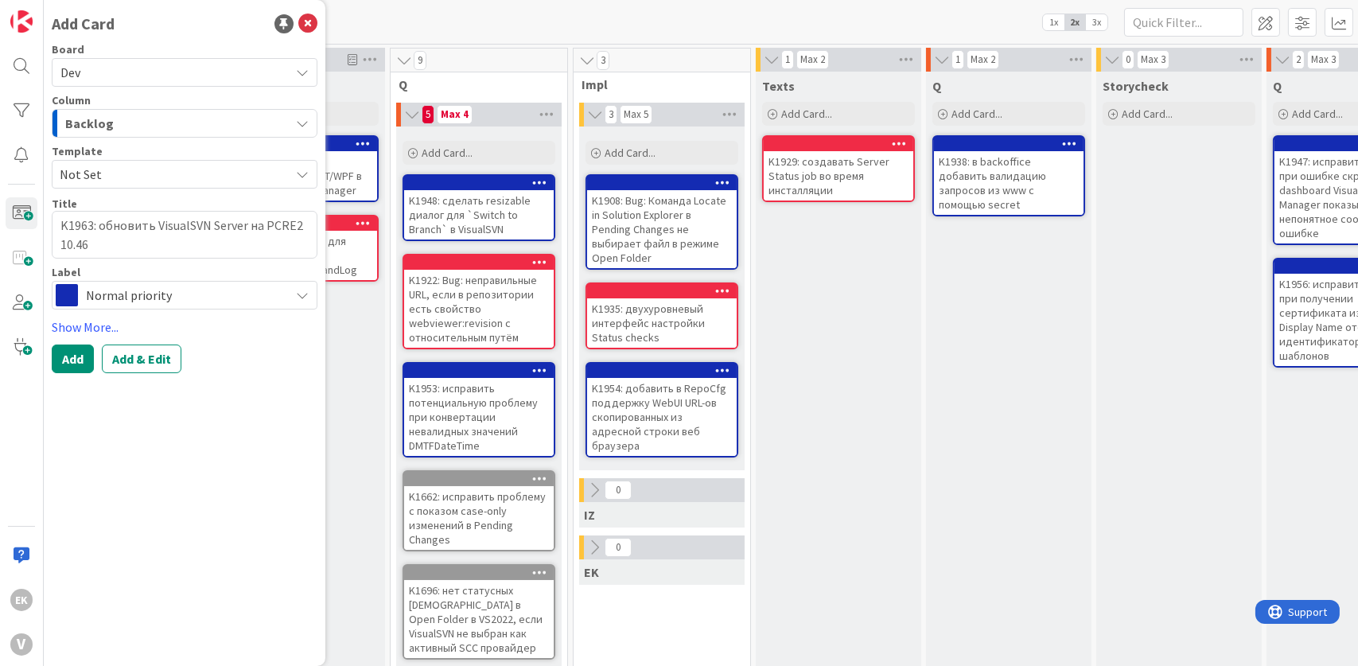
type textarea "K1963: обновить VisualSVN Server на PCRE2 10.46"
click at [153, 292] on span "Normal priority" at bounding box center [184, 295] width 196 height 22
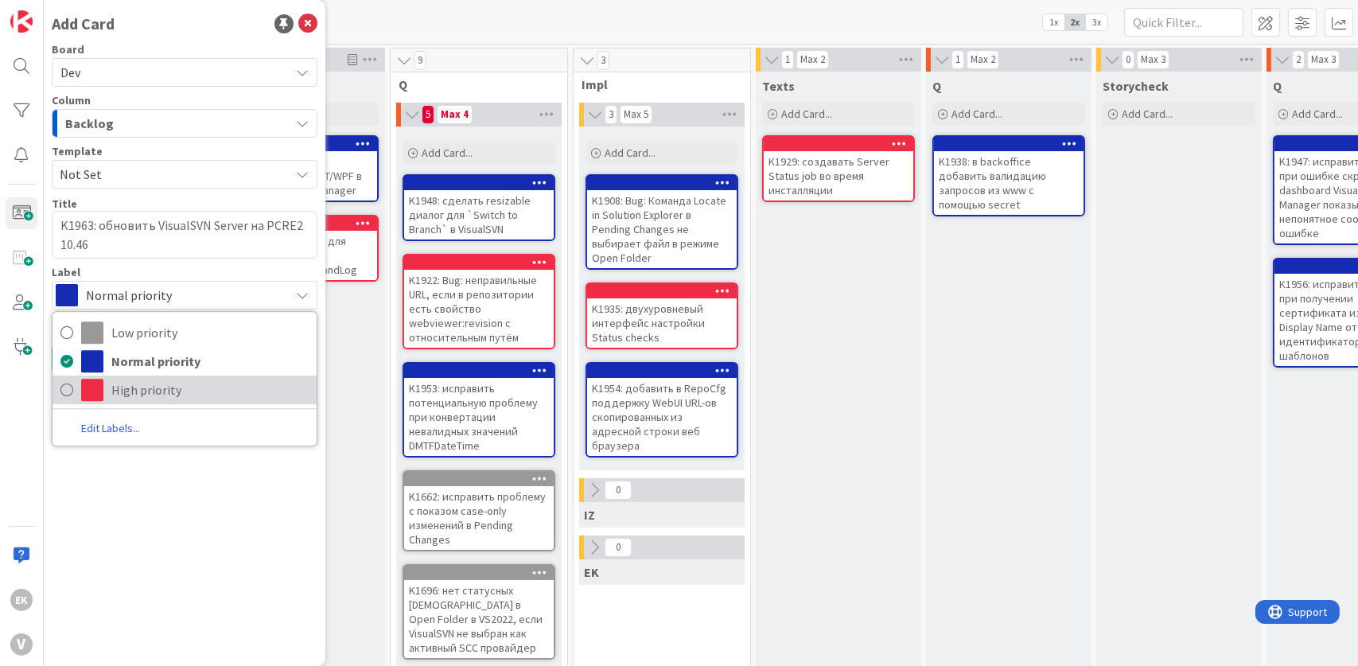
click at [134, 387] on span "High priority" at bounding box center [209, 390] width 197 height 24
type textarea "x"
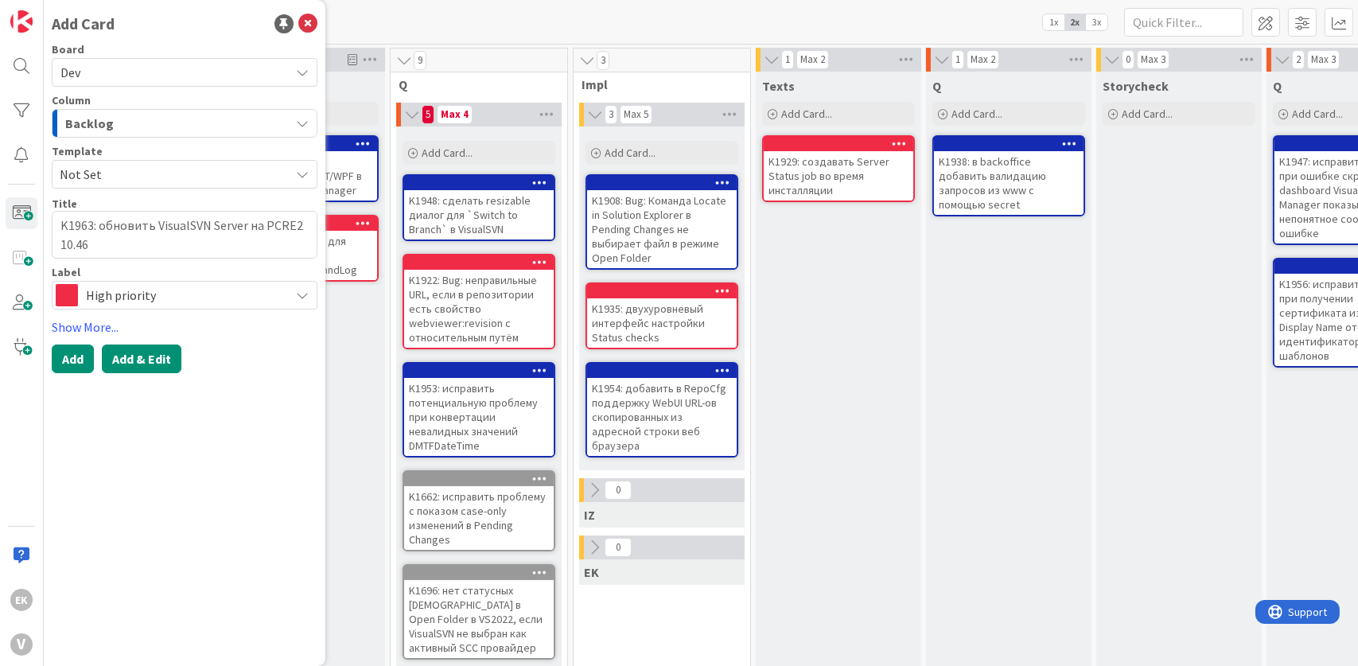
click at [137, 363] on button "Add & Edit" at bounding box center [142, 358] width 80 height 29
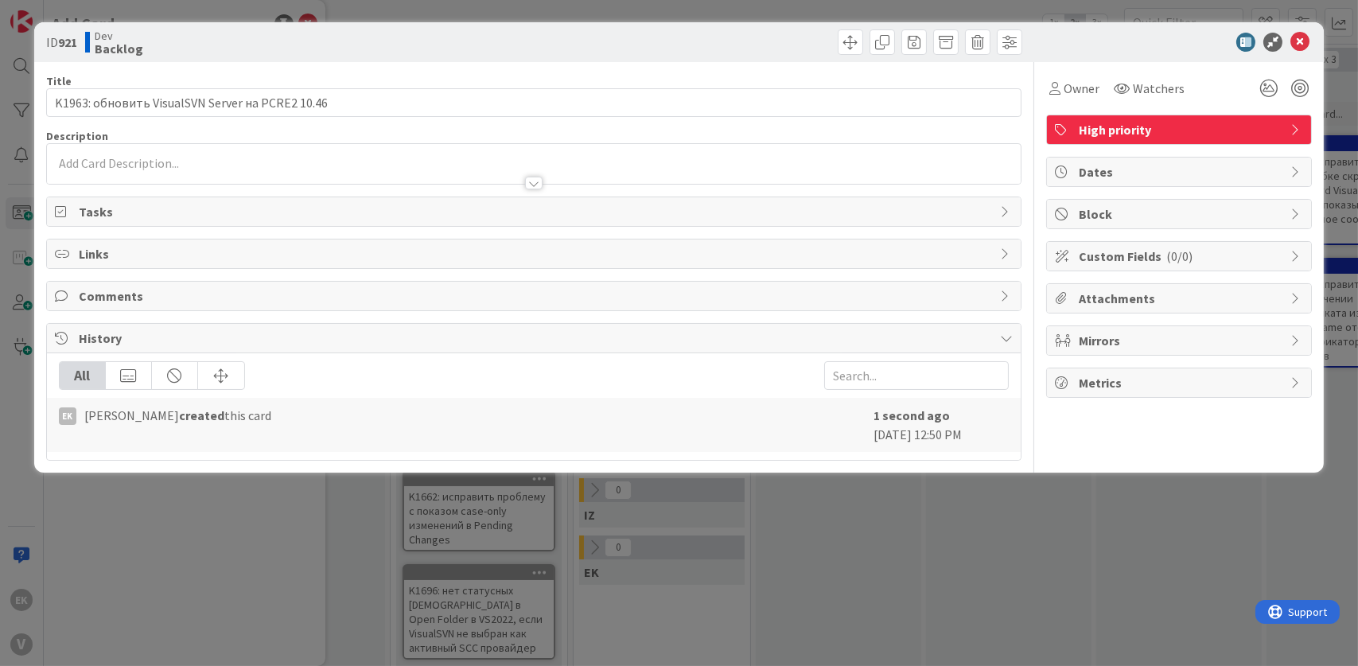
click at [112, 169] on div at bounding box center [534, 175] width 975 height 17
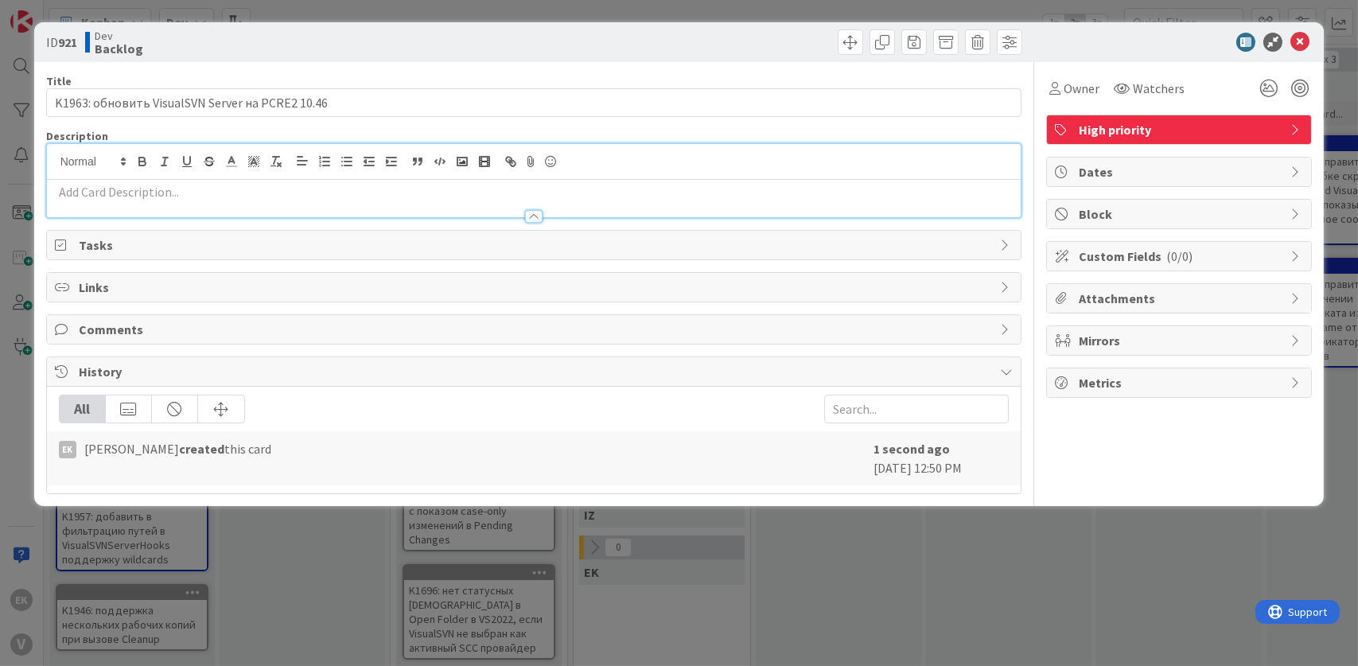
click at [111, 197] on p at bounding box center [534, 192] width 959 height 18
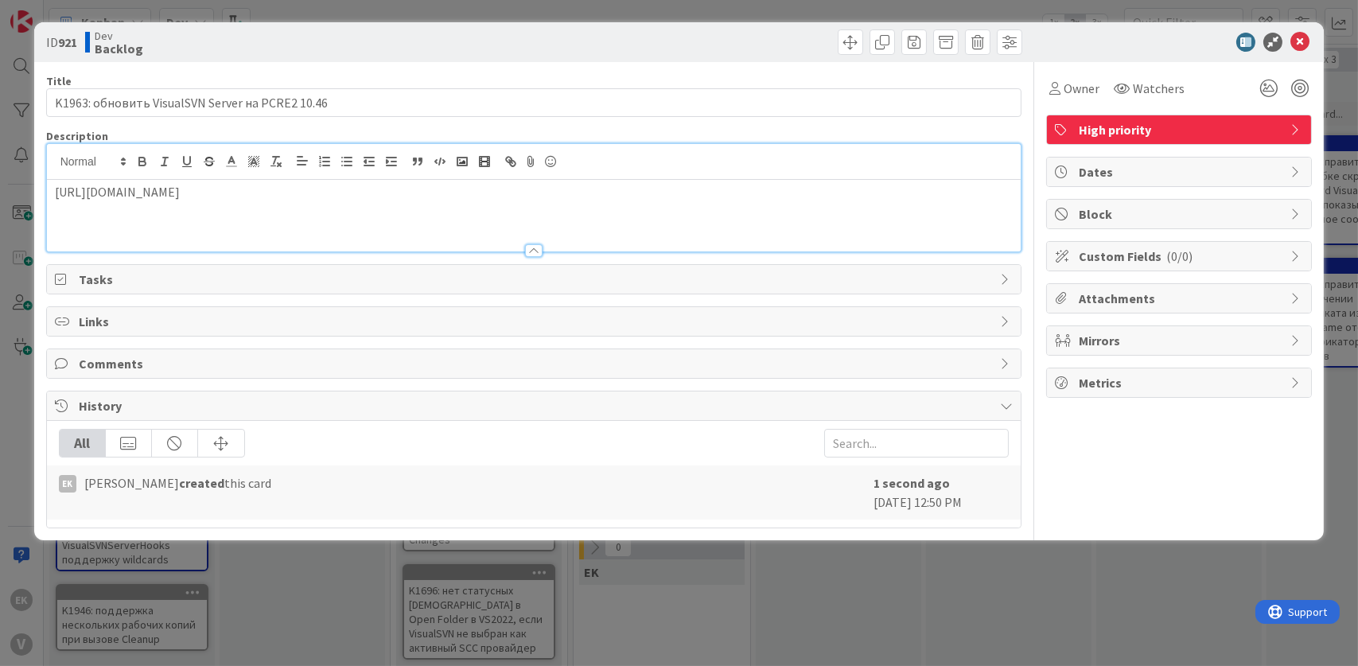
click at [255, 577] on div "ID 921 Dev Backlog Title 47 / 128 K1963: обновить VisualSVN Server на PCRE2 10.…" at bounding box center [679, 333] width 1358 height 666
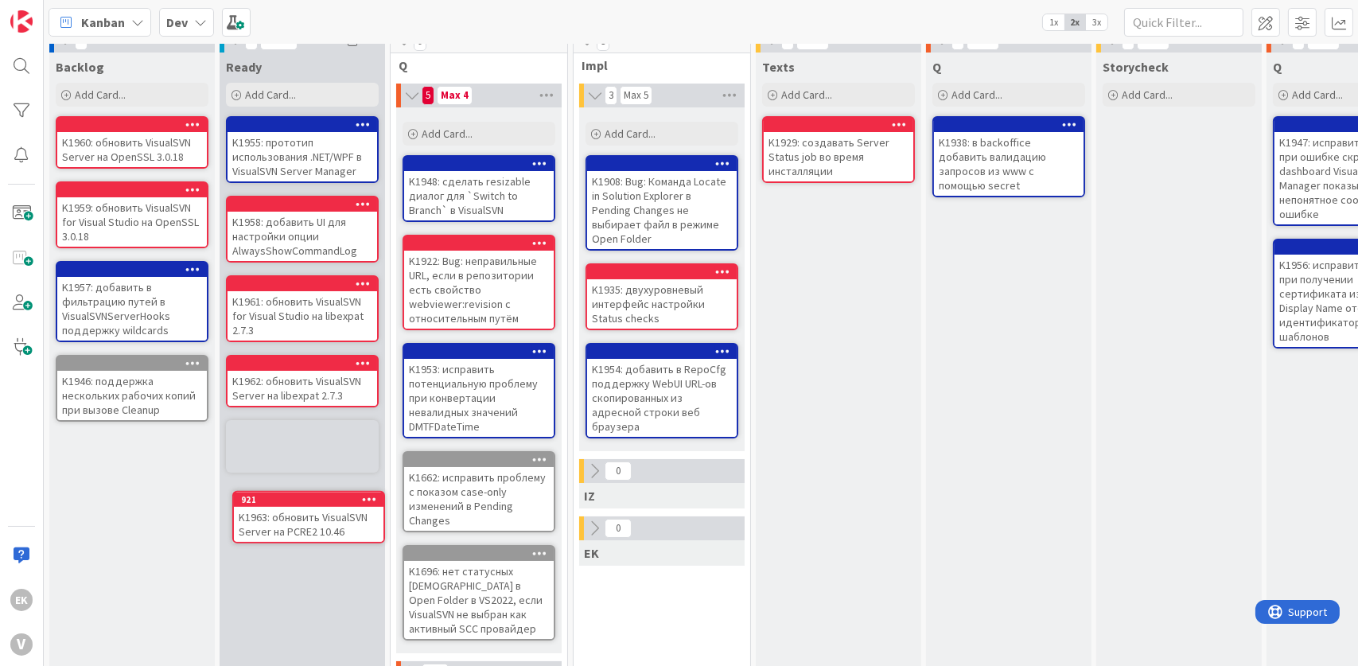
scroll to position [43, 0]
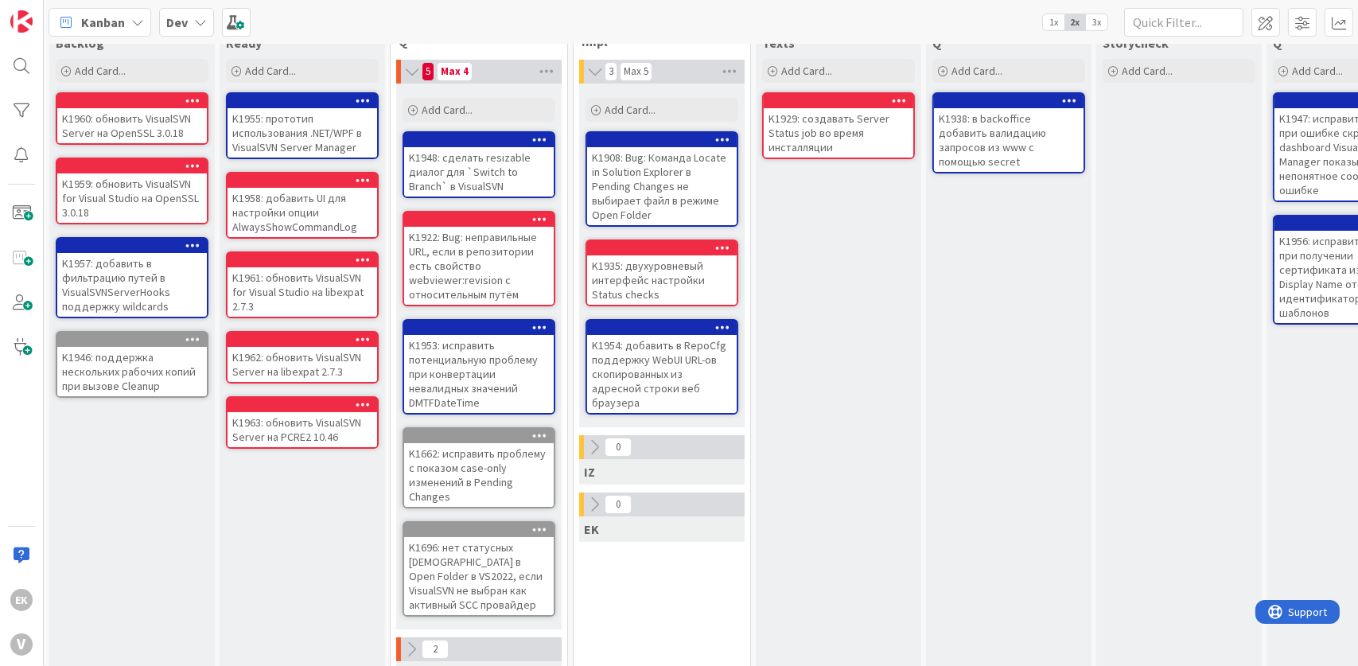
click at [309, 418] on div "K1963: обновить VisualSVN Server на PCRE2 10.46" at bounding box center [303, 429] width 150 height 35
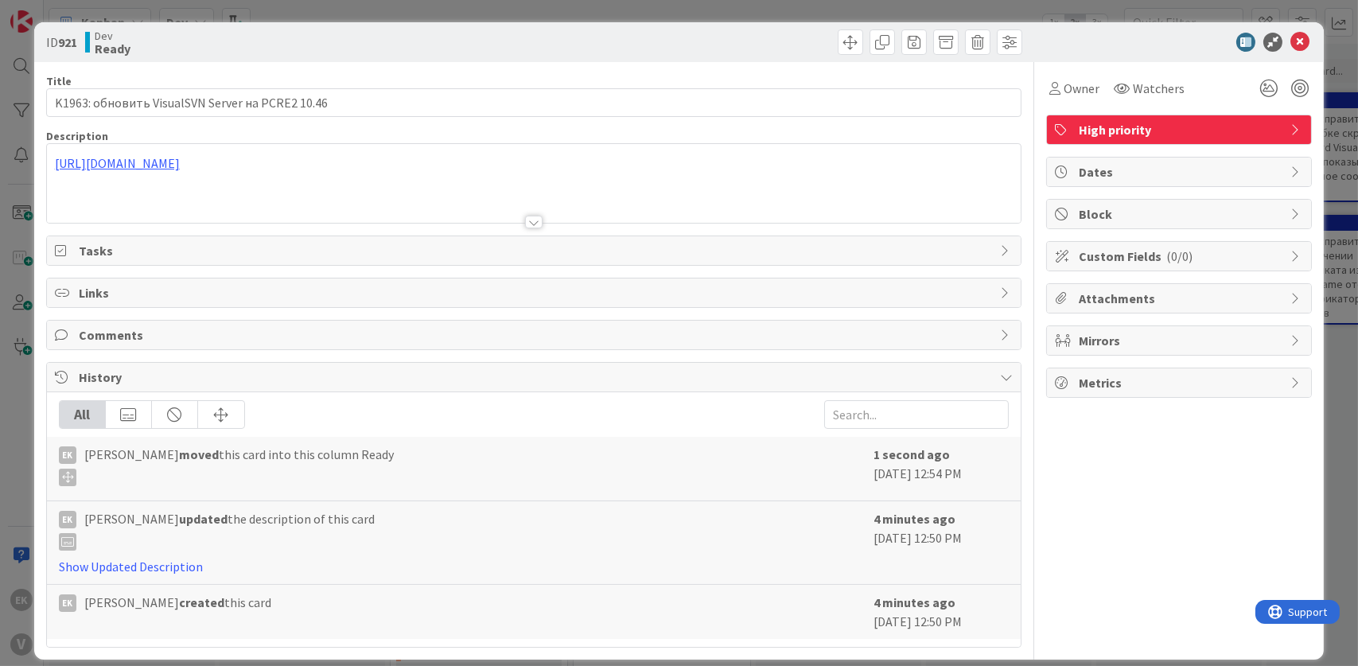
click at [1107, 116] on div "High priority" at bounding box center [1179, 129] width 264 height 29
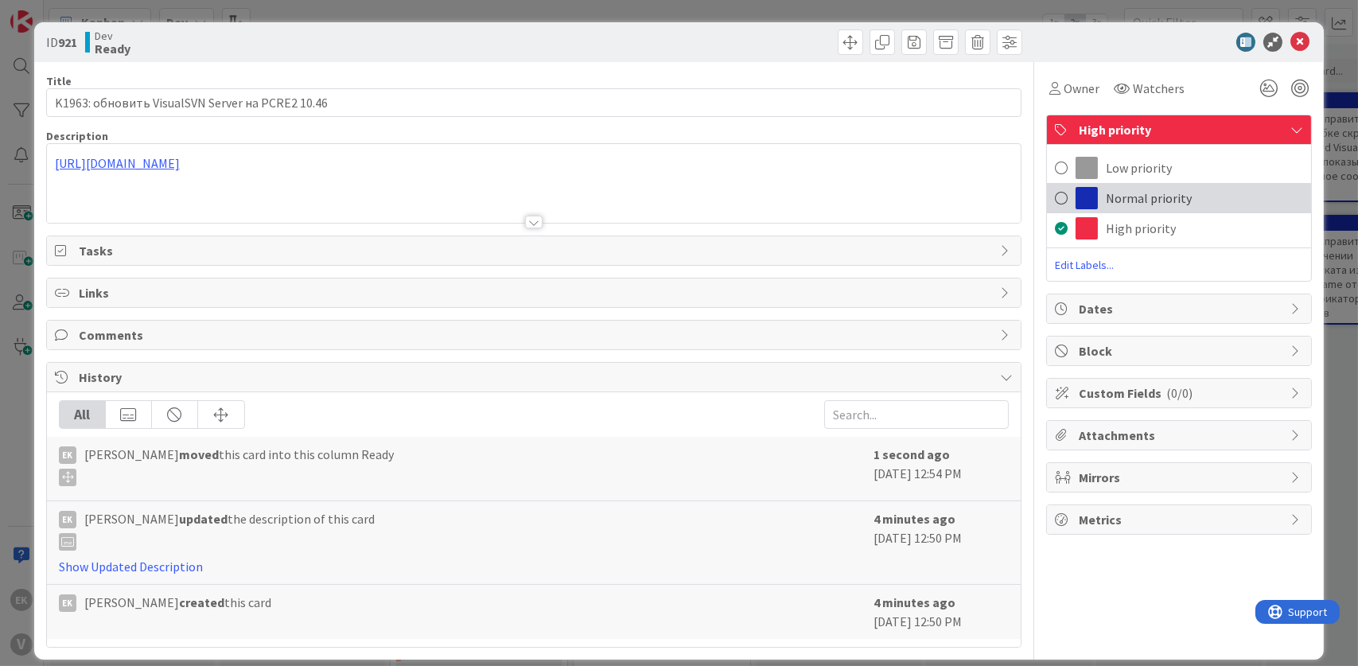
click at [1117, 193] on span "Normal priority" at bounding box center [1149, 198] width 86 height 19
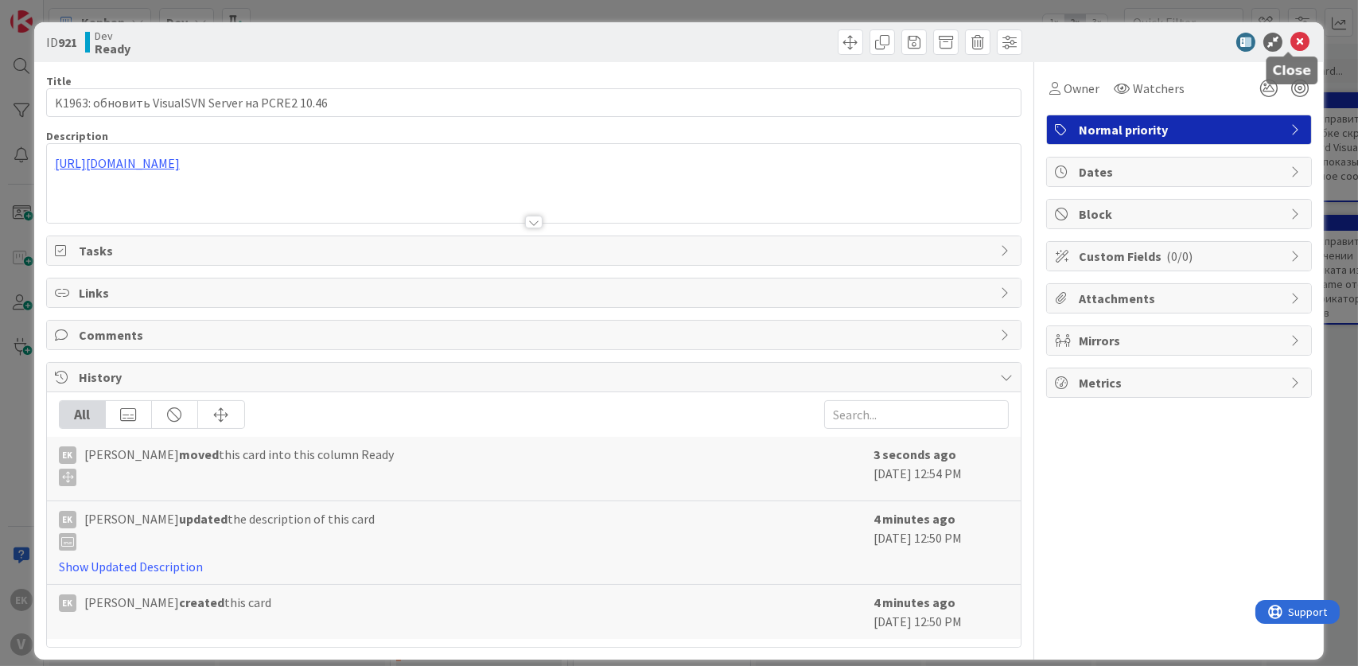
click at [1293, 38] on icon at bounding box center [1299, 42] width 19 height 19
